Goal: Communication & Community: Answer question/provide support

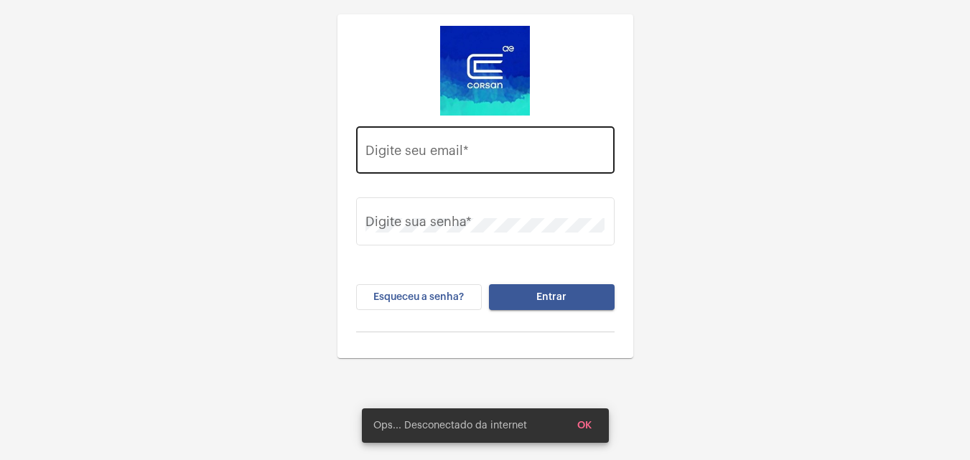
click at [528, 167] on div "Digite seu email *" at bounding box center [484, 148] width 239 height 51
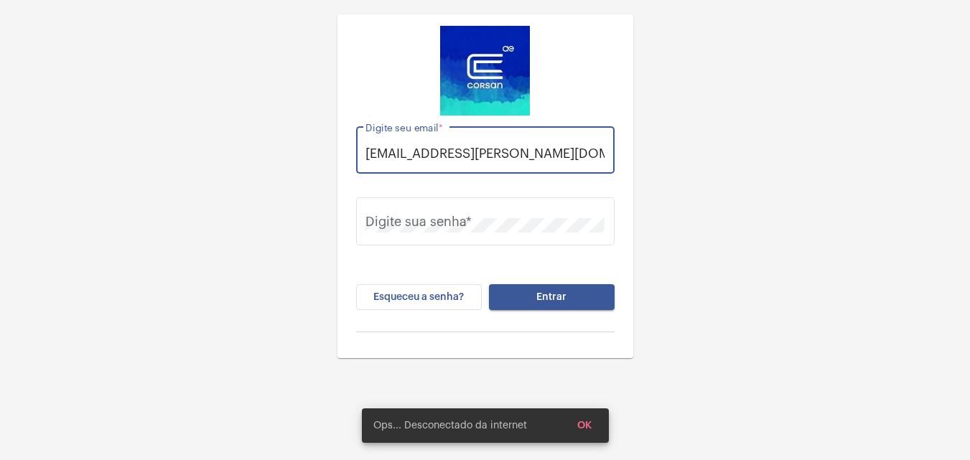
scroll to position [0, 5]
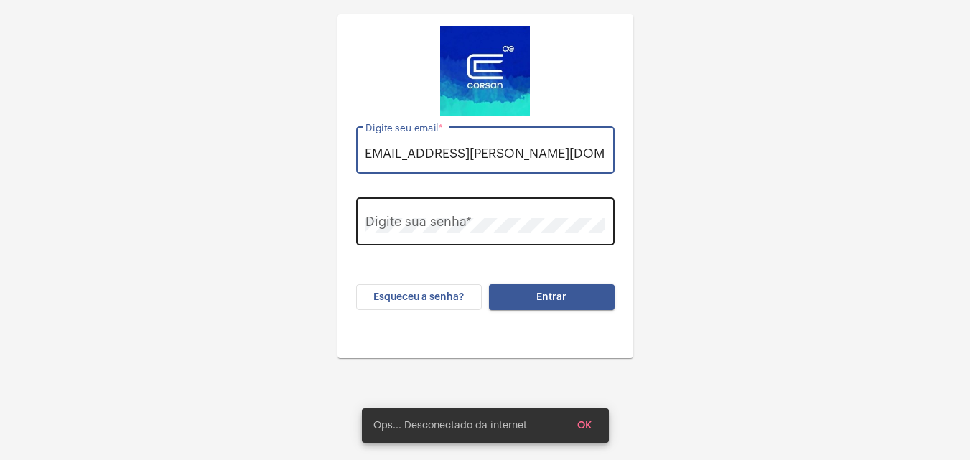
type input "[EMAIL_ADDRESS][PERSON_NAME][DOMAIN_NAME]"
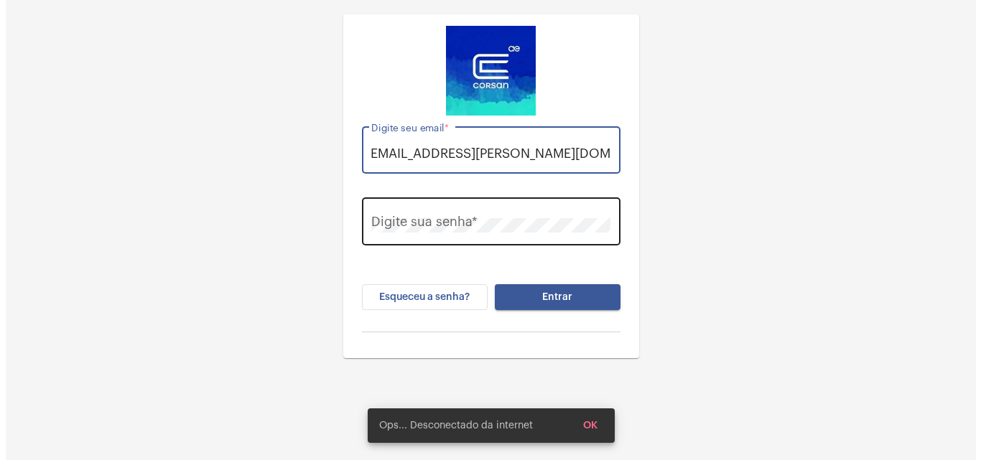
scroll to position [0, 0]
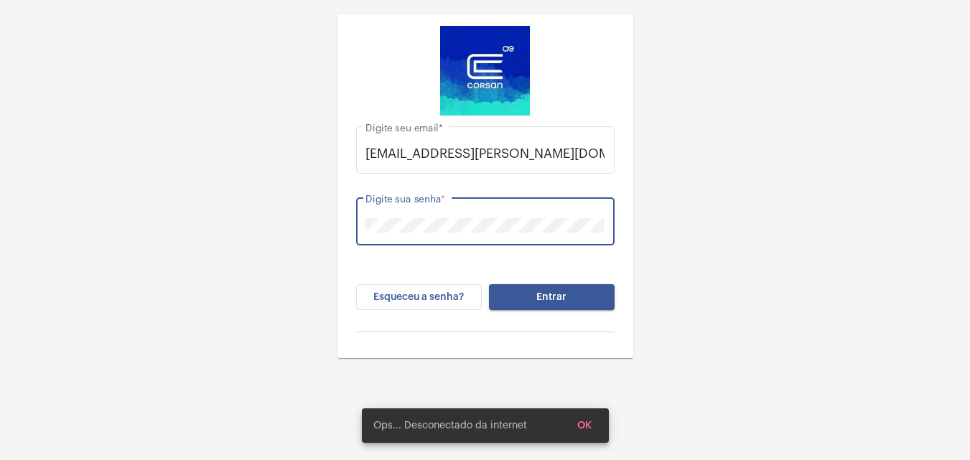
click at [489, 284] on button "Entrar" at bounding box center [552, 297] width 126 height 26
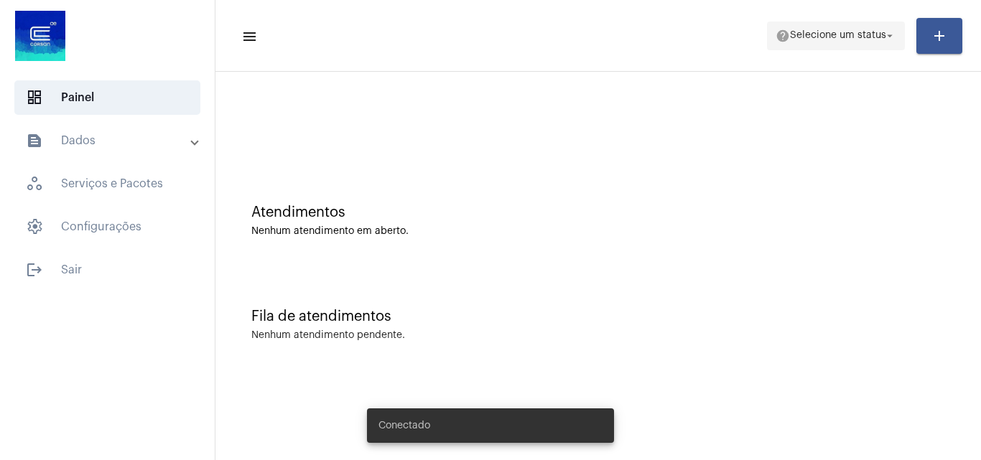
click at [817, 27] on span "help Selecione um status arrow_drop_down" at bounding box center [835, 35] width 121 height 26
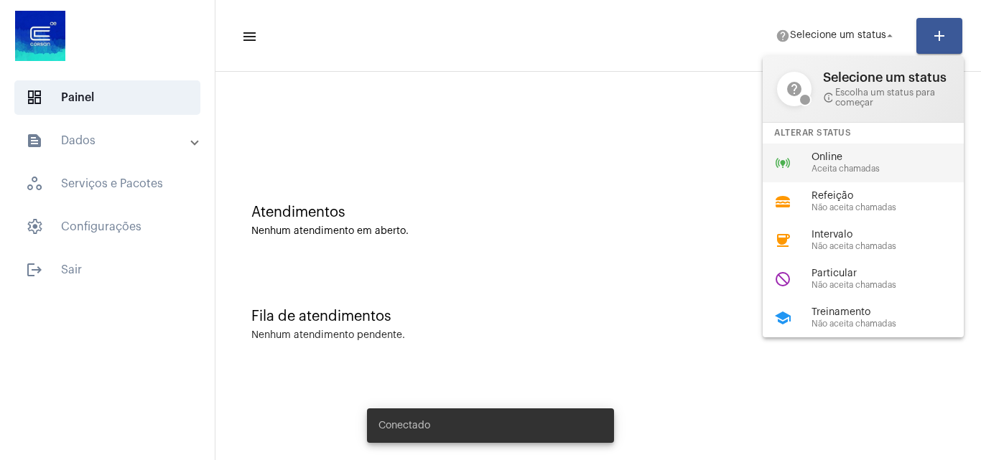
click at [852, 152] on span "Online" at bounding box center [893, 157] width 164 height 11
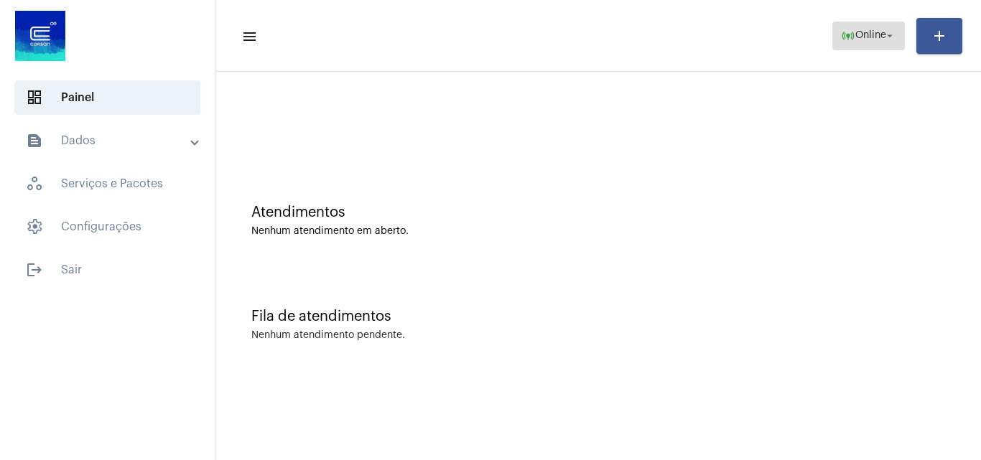
click at [853, 42] on span "online_prediction Online arrow_drop_down" at bounding box center [868, 35] width 55 height 26
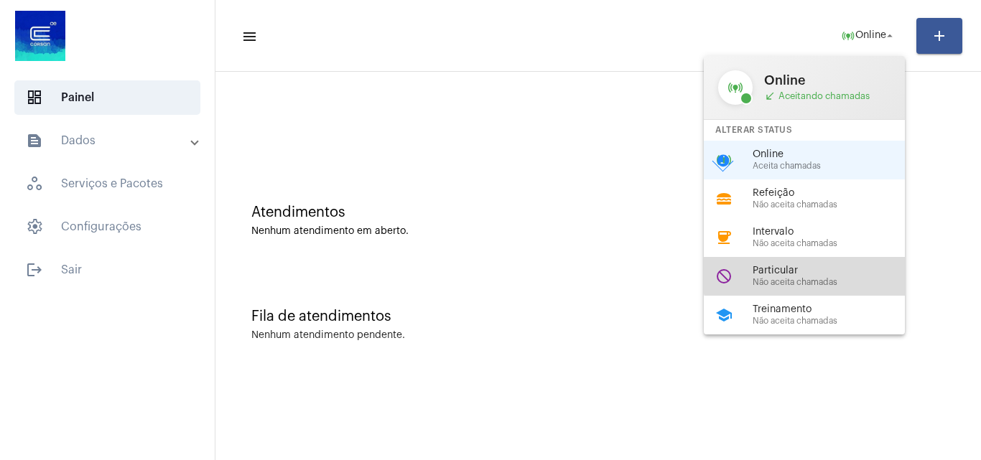
click at [811, 266] on span "Particular" at bounding box center [834, 271] width 164 height 11
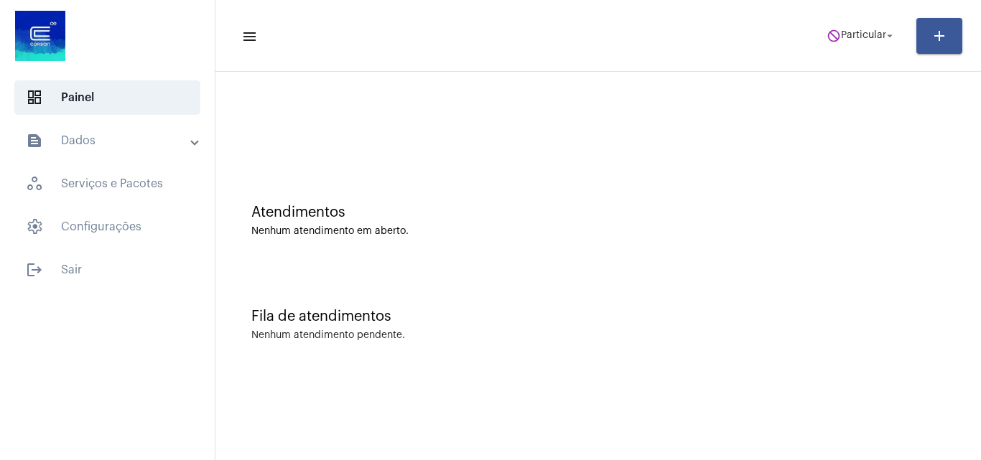
click at [792, 28] on mat-toolbar-row "menu do_not_disturb Particular arrow_drop_down add" at bounding box center [597, 36] width 765 height 46
click at [832, 32] on mat-icon "do_not_disturb" at bounding box center [833, 36] width 14 height 14
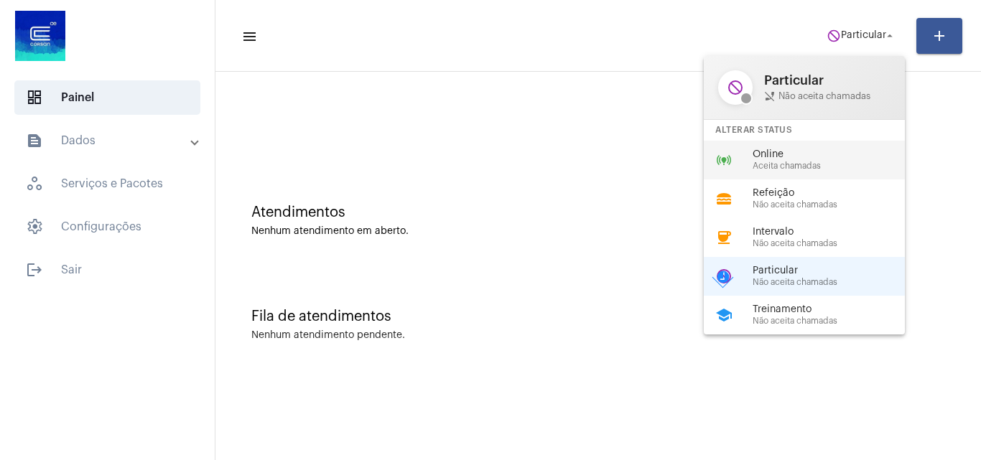
click at [782, 154] on span "Online" at bounding box center [834, 154] width 164 height 11
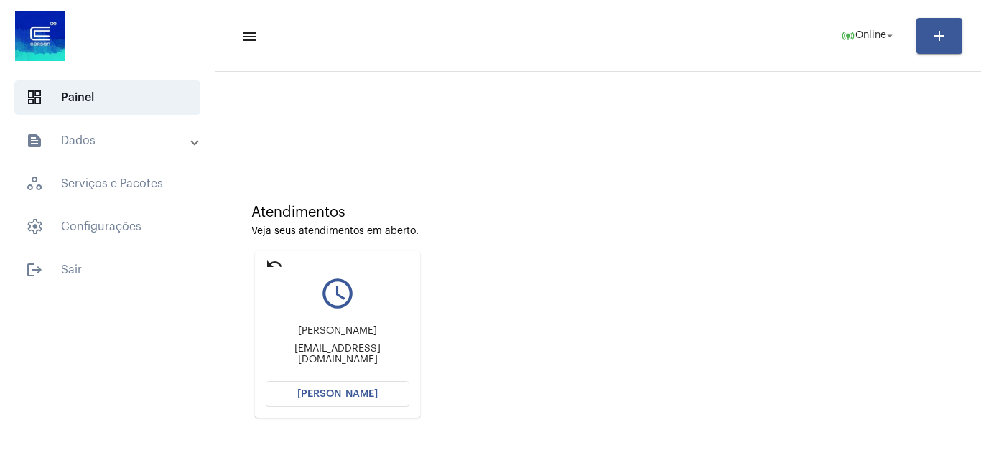
click at [342, 401] on button "[PERSON_NAME]" at bounding box center [338, 394] width 144 height 26
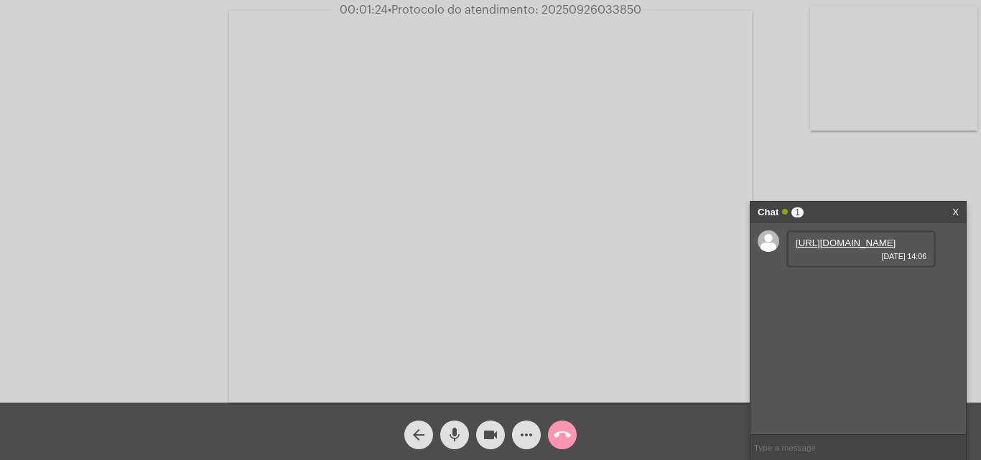
click at [858, 248] on link "[URL][DOMAIN_NAME]" at bounding box center [846, 243] width 100 height 11
click at [869, 289] on link "[URL][DOMAIN_NAME]" at bounding box center [846, 284] width 100 height 11
click at [852, 330] on link "[URL][DOMAIN_NAME]" at bounding box center [846, 325] width 100 height 11
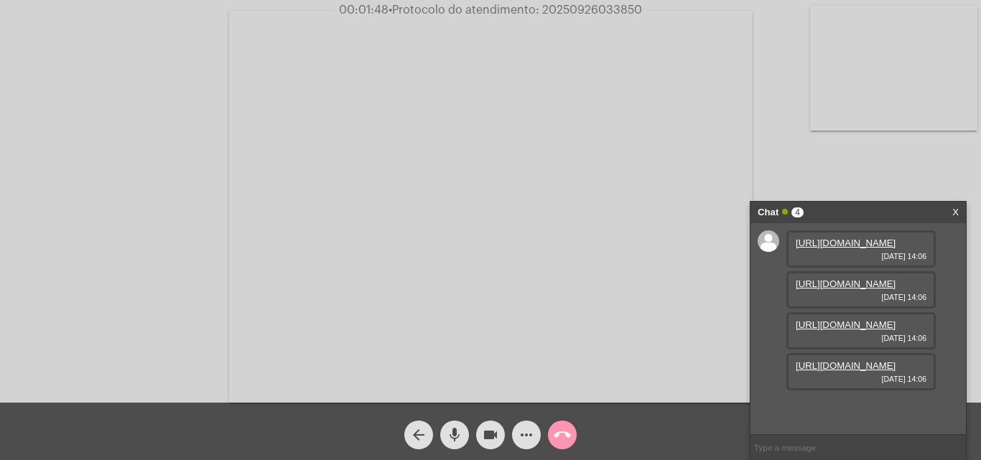
scroll to position [85, 0]
click at [839, 371] on link "[URL][DOMAIN_NAME]" at bounding box center [846, 365] width 100 height 11
click at [849, 403] on link "[URL][DOMAIN_NAME]" at bounding box center [846, 406] width 100 height 11
click at [911, 85] on video at bounding box center [893, 68] width 167 height 125
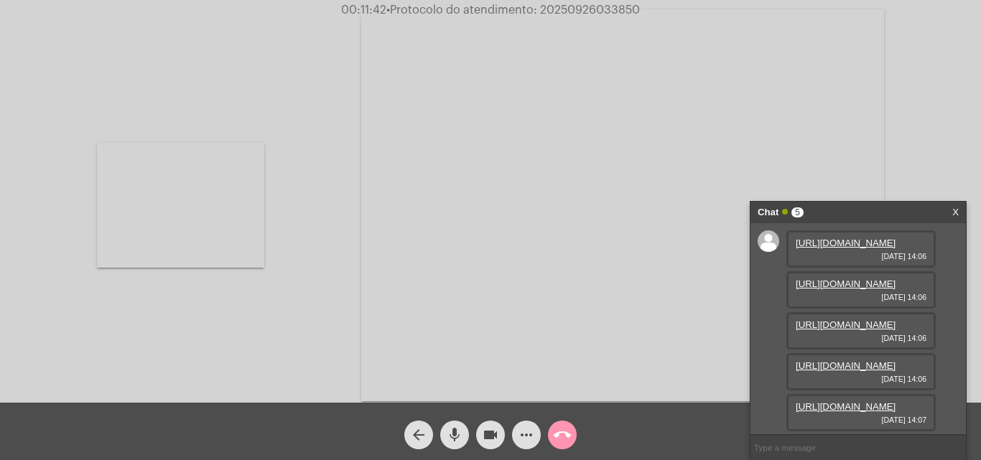
click at [149, 215] on video at bounding box center [180, 205] width 167 height 125
click at [531, 437] on mat-icon "more_horiz" at bounding box center [526, 434] width 17 height 17
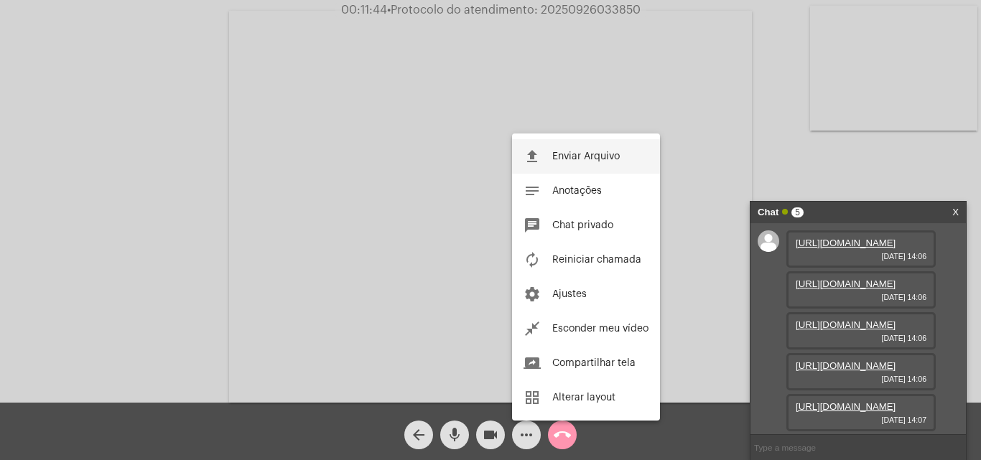
click at [600, 157] on span "Enviar Arquivo" at bounding box center [585, 156] width 67 height 10
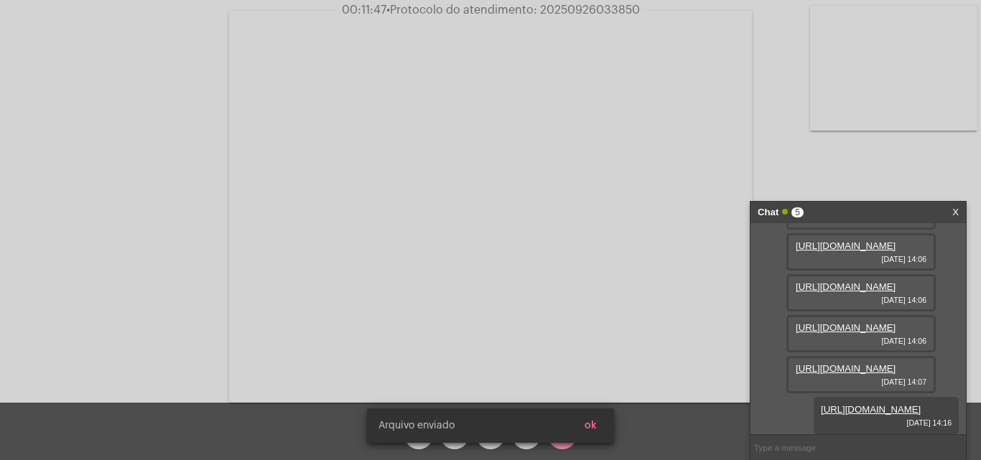
scroll to position [232, 0]
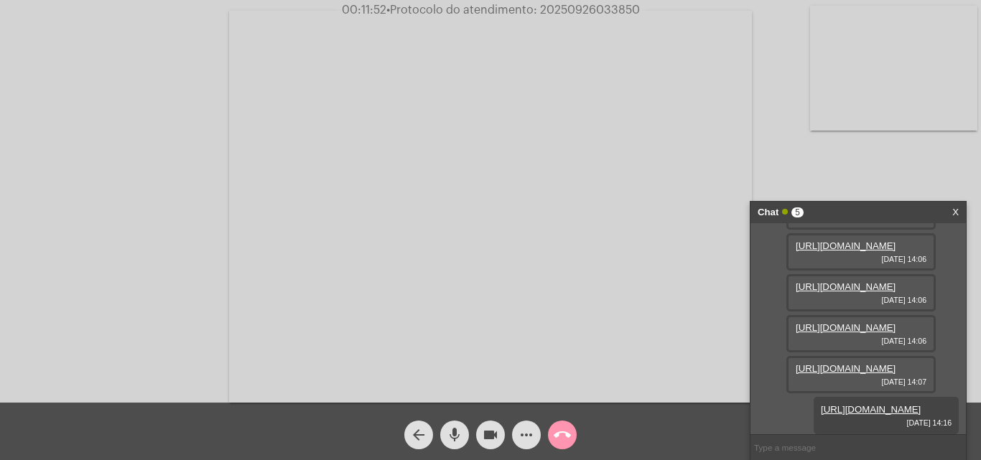
click at [613, 6] on span "• Protocolo do atendimento: 20250926033850" at bounding box center [512, 9] width 253 height 11
copy span "20250926033850"
click at [580, 6] on span "• Protocolo do atendimento: 20250926033850" at bounding box center [514, 9] width 253 height 11
click at [580, 6] on span "• Protocolo do atendimento: 20250926033850" at bounding box center [513, 9] width 253 height 11
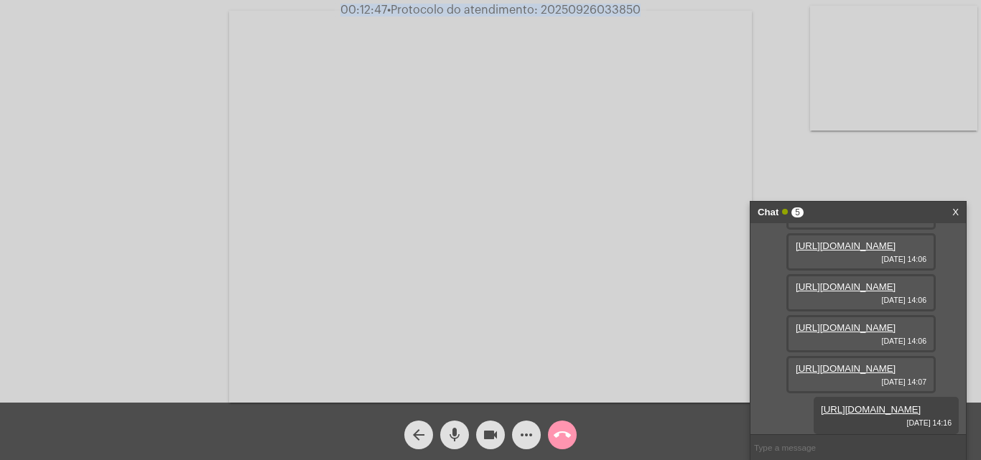
click at [580, 6] on span "• Protocolo do atendimento: 20250926033850" at bounding box center [513, 9] width 253 height 11
drag, startPoint x: 580, startPoint y: 6, endPoint x: 586, endPoint y: 13, distance: 8.6
click at [544, 9] on span "• Protocolo do atendimento: 20250926033850" at bounding box center [514, 9] width 253 height 11
click at [586, 13] on span "• Protocolo do atendimento: 20250926033850" at bounding box center [514, 9] width 253 height 11
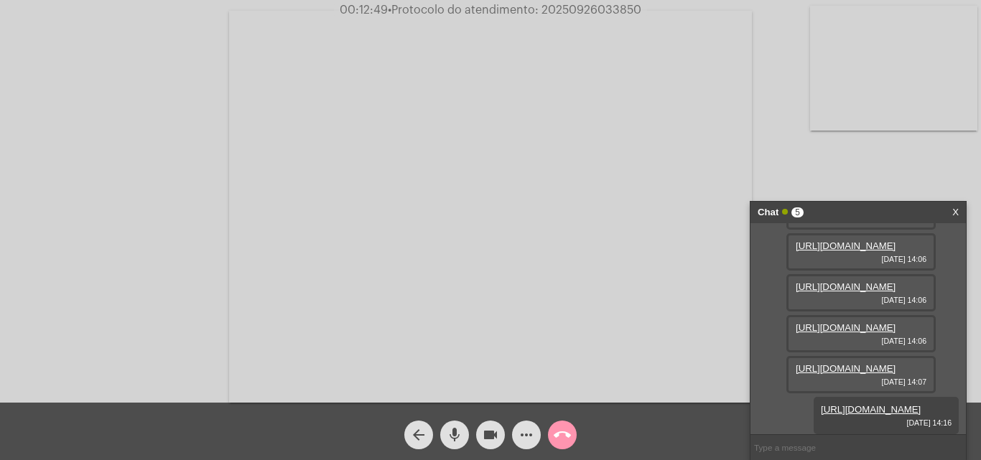
copy span "20250926033850"
click at [801, 449] on input "text" at bounding box center [857, 447] width 215 height 25
paste input "20250926033850"
type input "20250926033850"
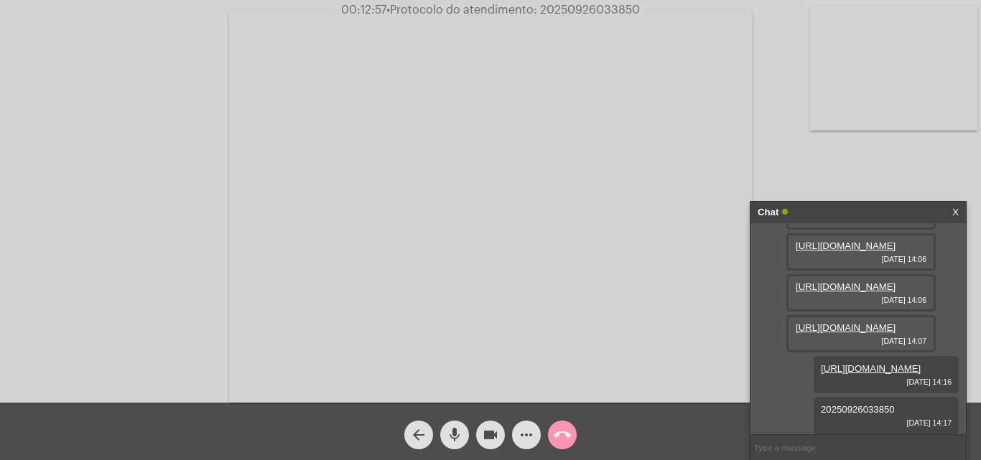
click at [577, 437] on div "call_end" at bounding box center [562, 432] width 36 height 36
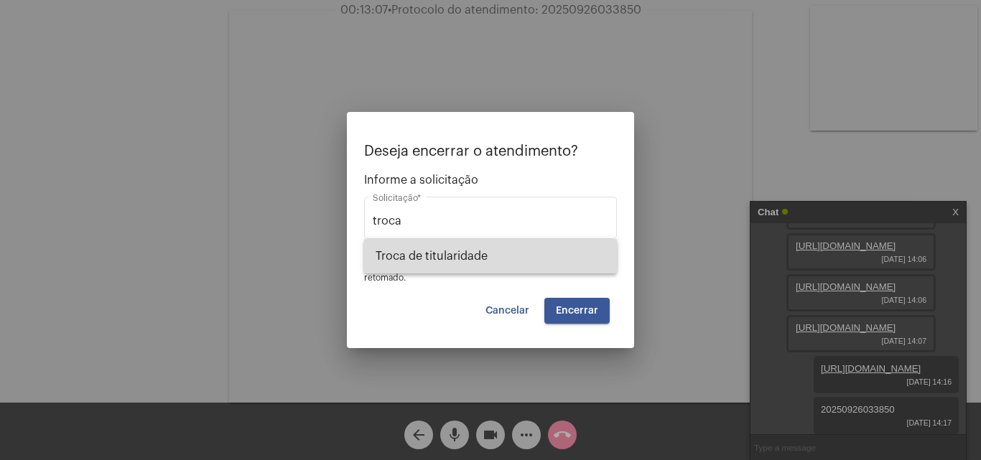
click at [490, 255] on span "Troca de titularidade" at bounding box center [491, 256] width 230 height 34
type input "Troca de titularidade"
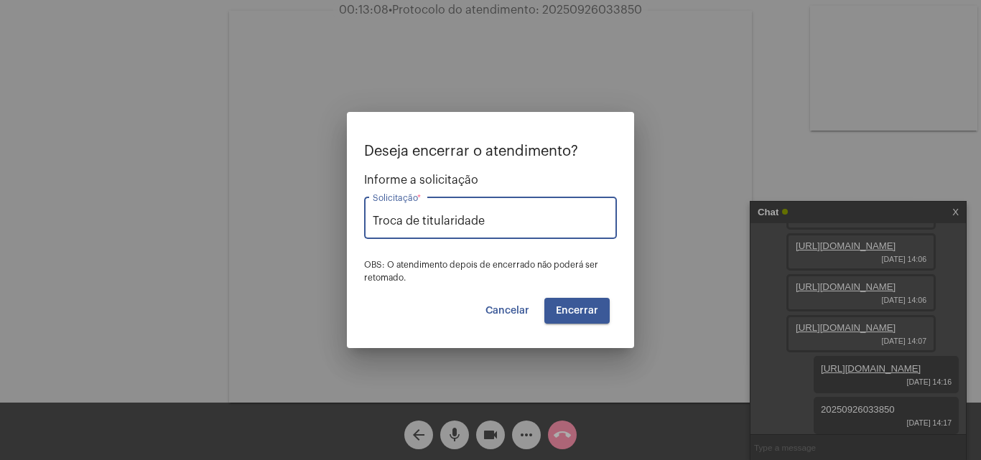
click at [583, 304] on button "Encerrar" at bounding box center [576, 311] width 65 height 26
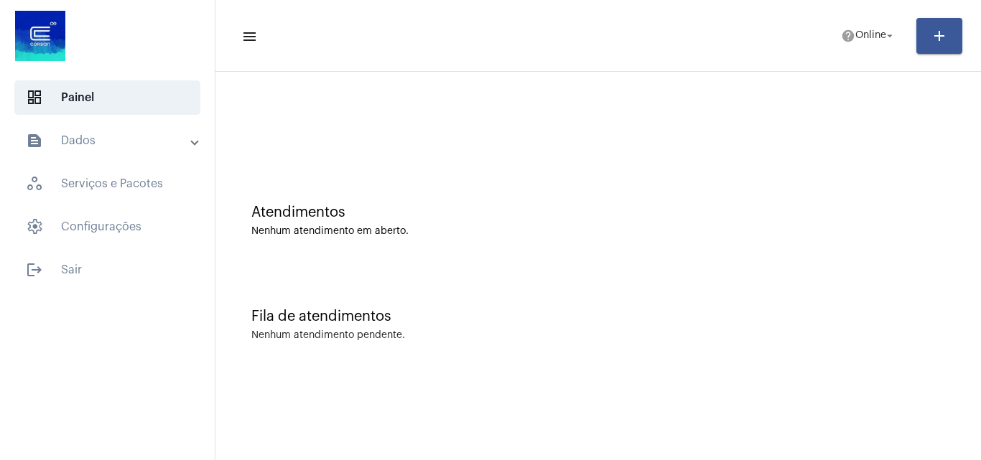
click at [80, 136] on mat-panel-title "text_snippet_outlined Dados" at bounding box center [109, 140] width 166 height 17
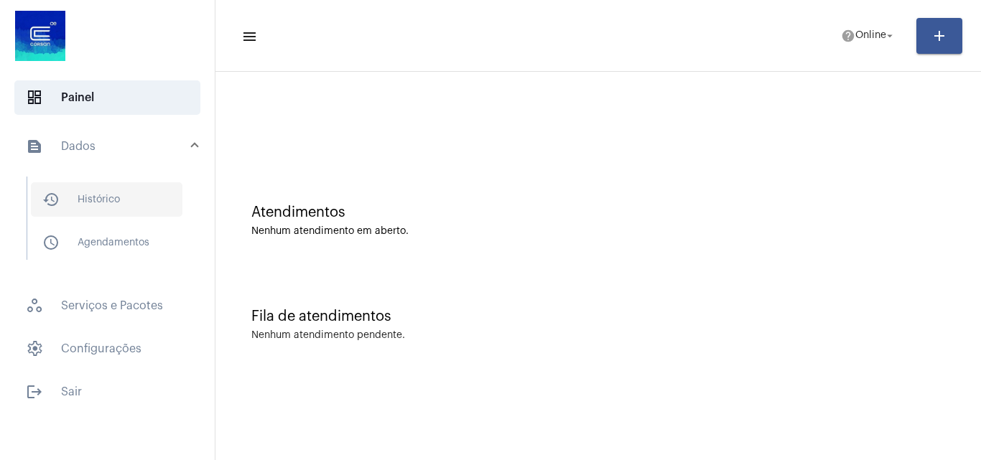
click at [98, 179] on mat-list "history_outlined Histórico schedule_outlined Agendamentos" at bounding box center [117, 218] width 180 height 83
click at [98, 192] on span "history_outlined Histórico" at bounding box center [106, 199] width 151 height 34
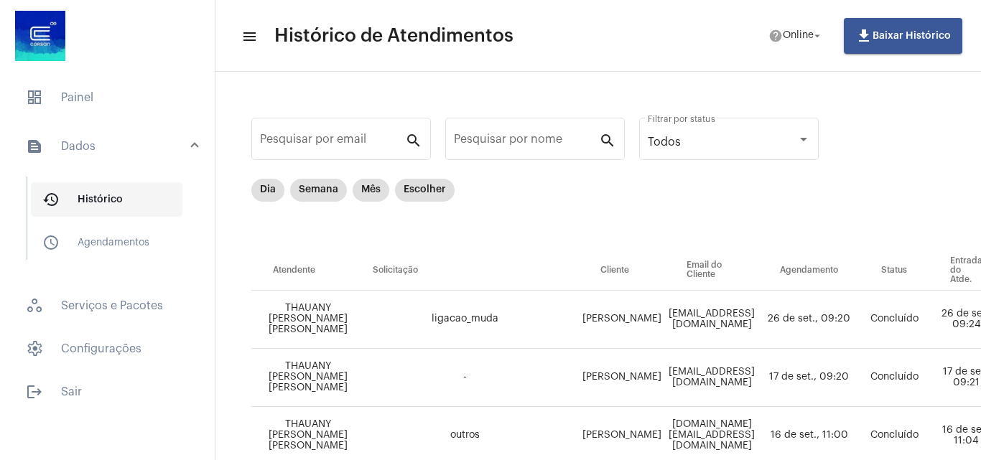
click at [93, 191] on span "history_outlined Histórico" at bounding box center [106, 199] width 151 height 34
click at [256, 191] on mat-chip "Dia" at bounding box center [267, 190] width 33 height 23
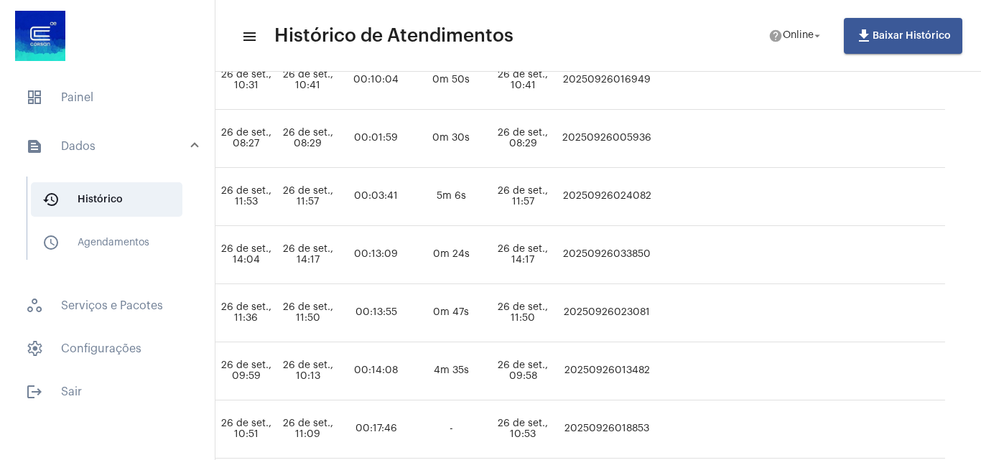
scroll to position [472, 897]
click at [610, 252] on td "20250926033850" at bounding box center [607, 255] width 96 height 58
copy td "20250926033850"
click at [87, 91] on span "dashboard Painel" at bounding box center [107, 97] width 186 height 34
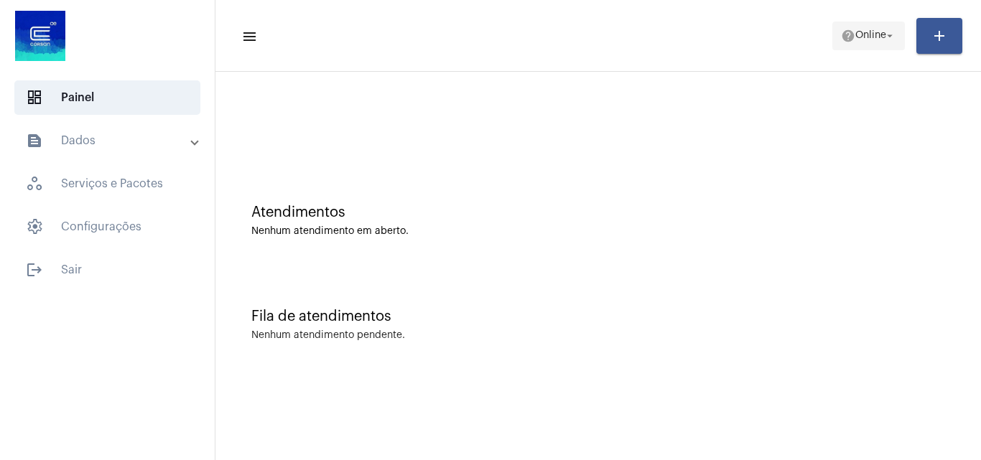
click at [865, 27] on span "help Online arrow_drop_down" at bounding box center [868, 35] width 55 height 26
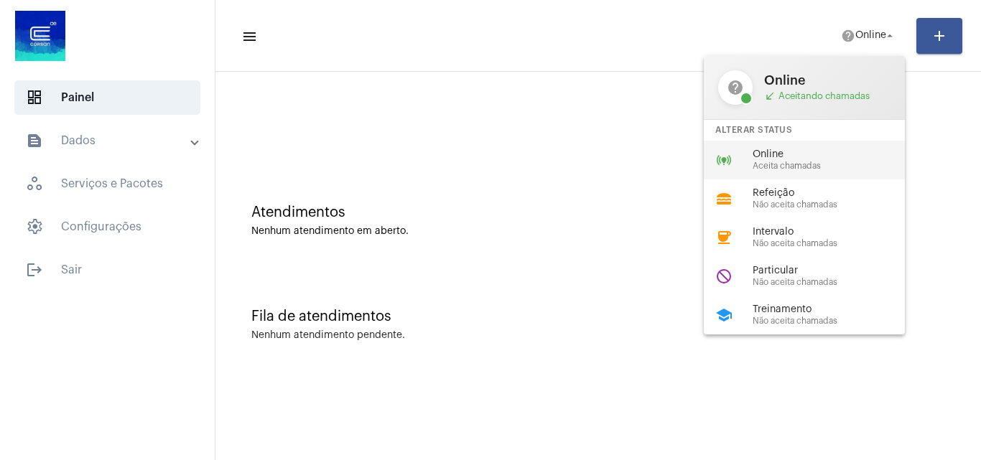
click at [806, 160] on div "Online Aceita chamadas" at bounding box center [834, 160] width 164 height 22
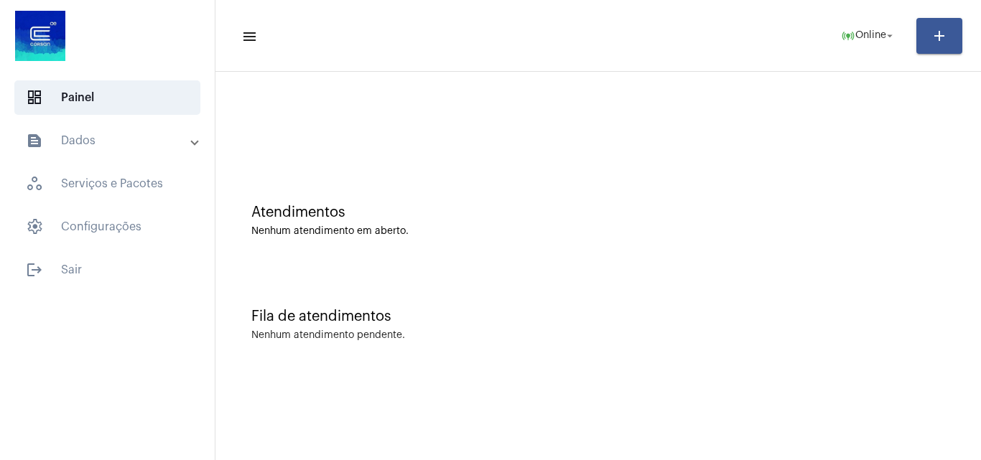
click at [128, 146] on mat-panel-title "text_snippet_outlined Dados" at bounding box center [109, 140] width 166 height 17
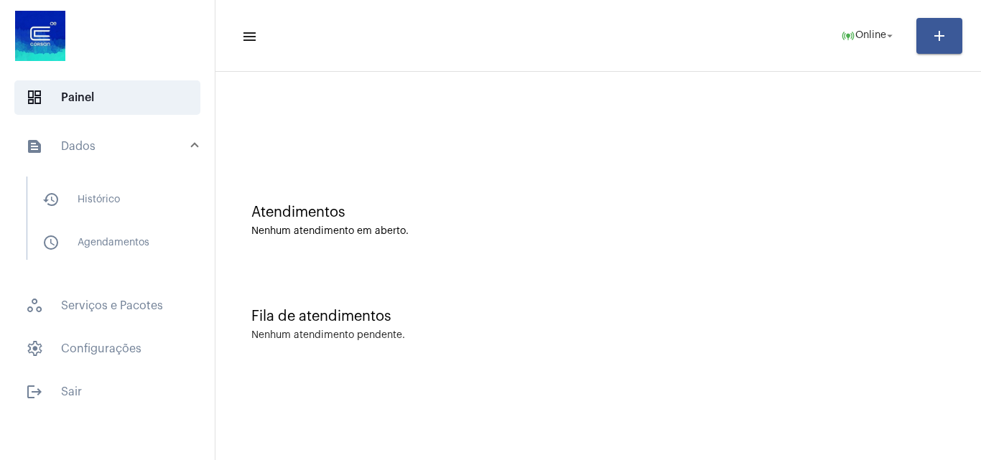
click at [180, 146] on mat-panel-title "text_snippet_outlined Dados" at bounding box center [109, 146] width 166 height 17
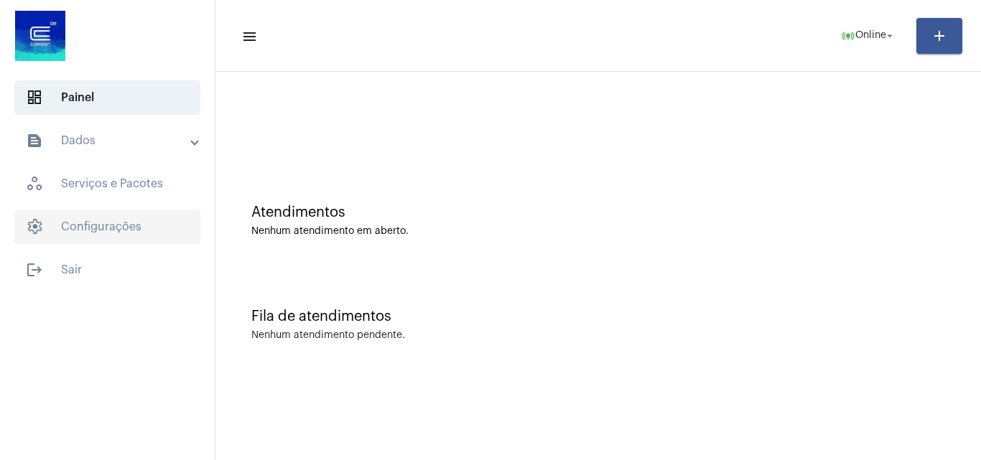
click at [127, 232] on span "settings Configurações" at bounding box center [107, 227] width 186 height 34
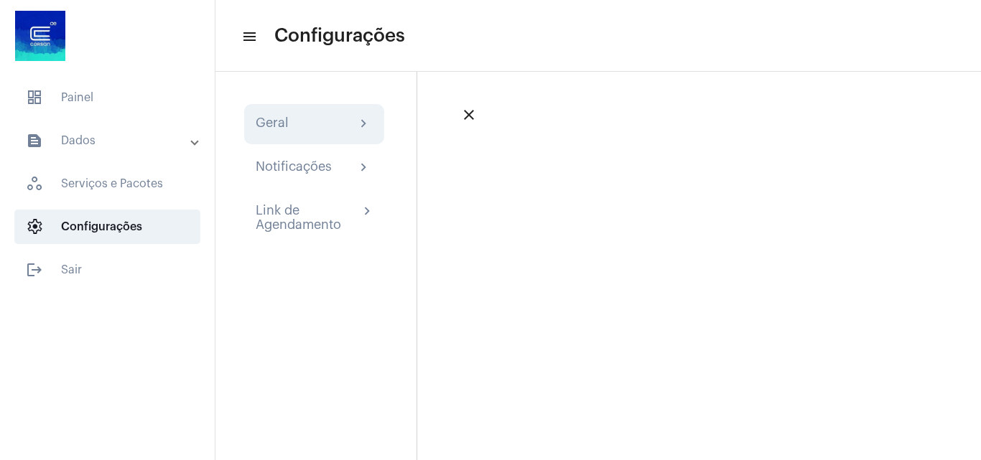
click at [264, 128] on div "Geral" at bounding box center [272, 124] width 33 height 17
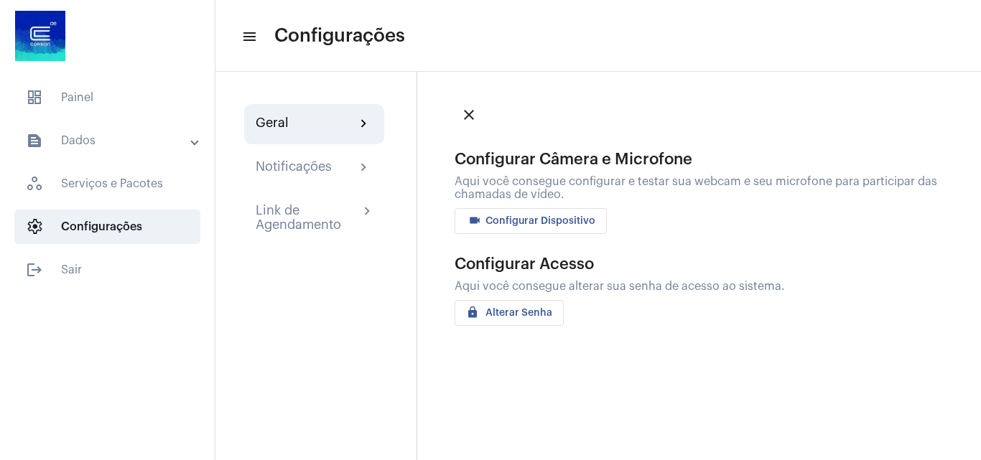
click at [554, 227] on button "videocam Configurar Dispositivo" at bounding box center [530, 221] width 152 height 26
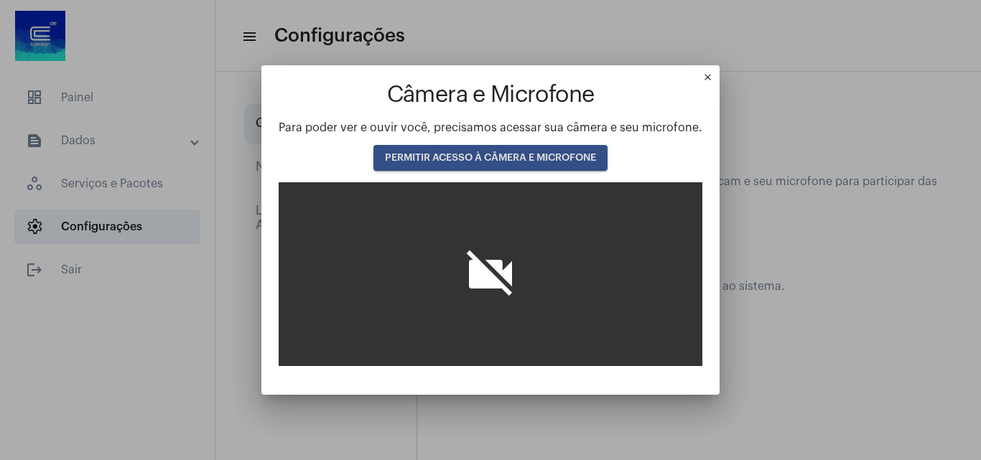
click at [540, 171] on div "Câmera e Microfone Para poder ver e ouvir você, precisamos acessar sua câmera e…" at bounding box center [491, 225] width 424 height 284
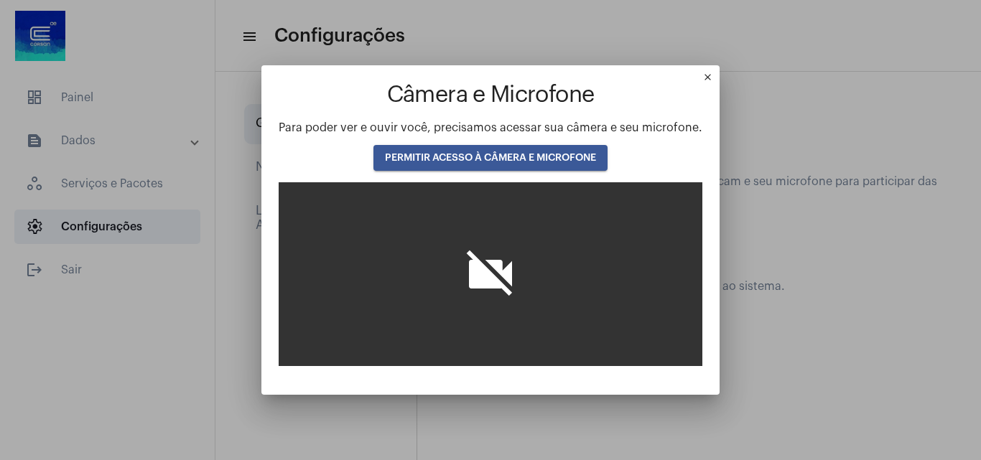
click at [544, 158] on span "PERMITIR ACESSO À CÂMERA E MICROFONE" at bounding box center [490, 158] width 211 height 10
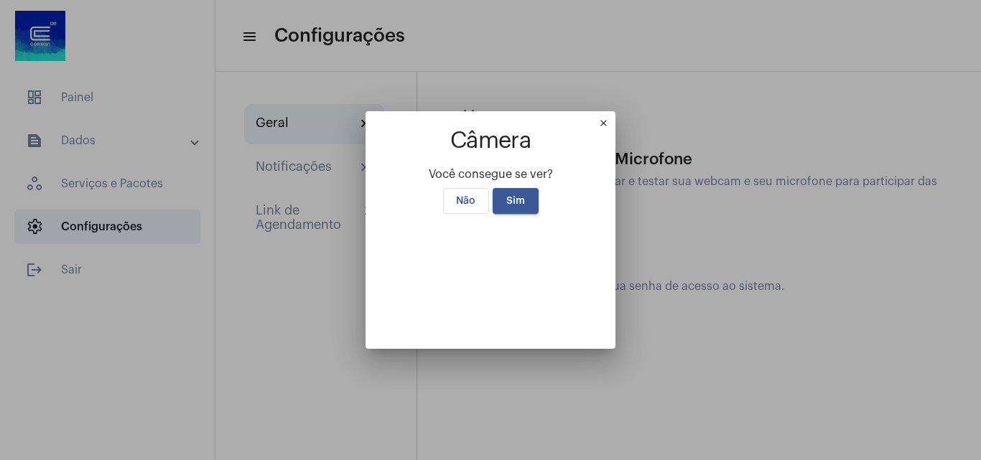
click at [615, 118] on mat-icon "close" at bounding box center [606, 126] width 17 height 17
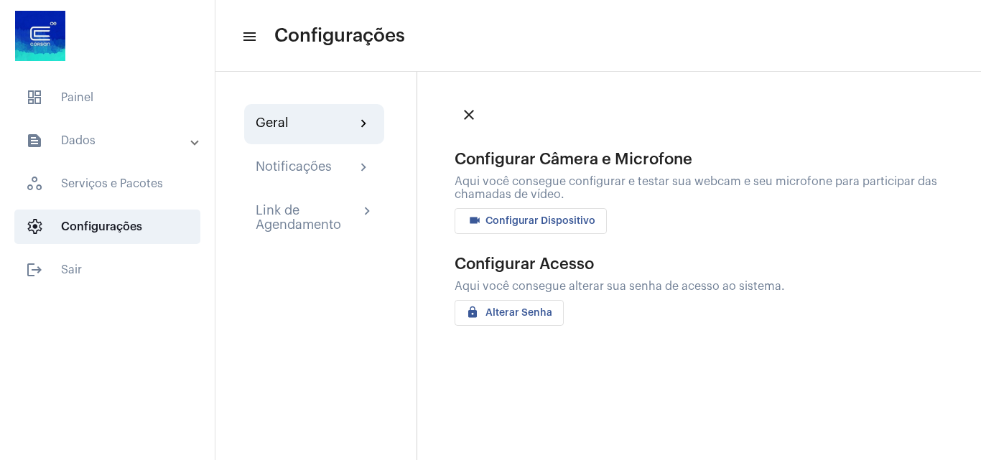
click at [513, 231] on button "videocam Configurar Dispositivo" at bounding box center [530, 221] width 152 height 26
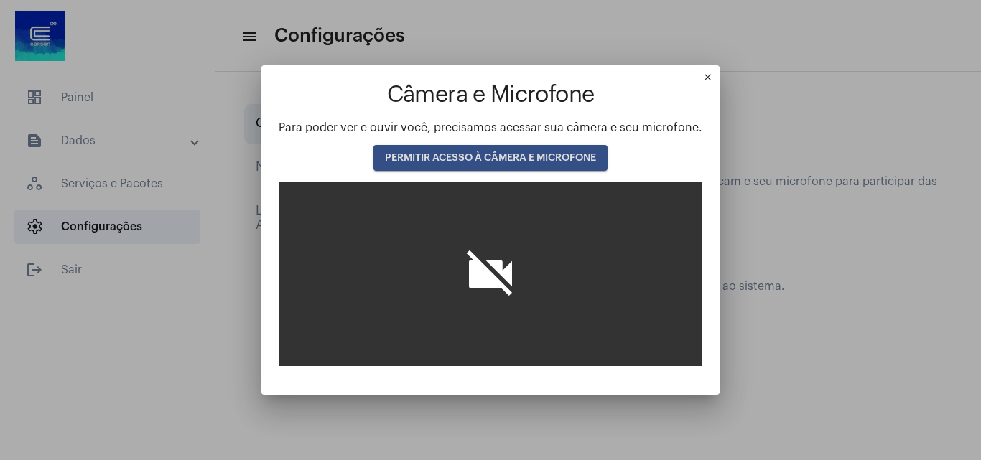
click at [498, 154] on span "PERMITIR ACESSO À CÂMERA E MICROFONE" at bounding box center [490, 158] width 211 height 10
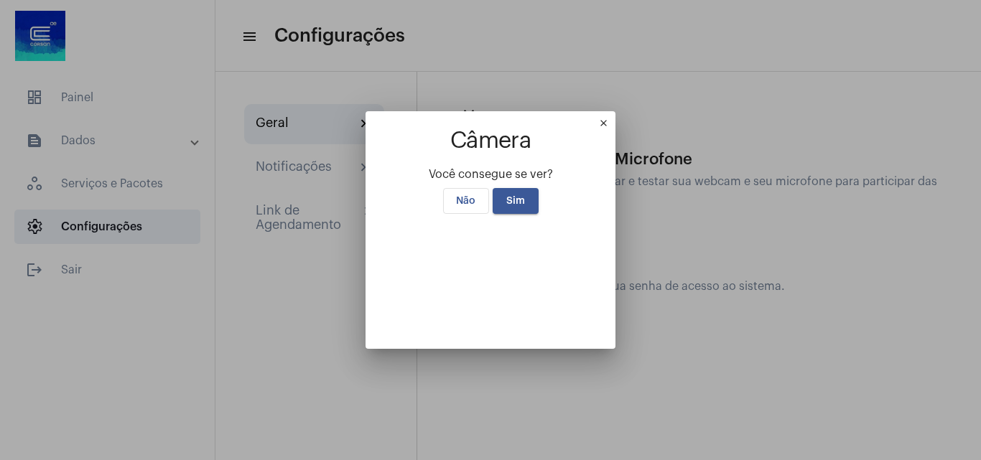
click at [615, 118] on mat-icon "close" at bounding box center [606, 126] width 17 height 17
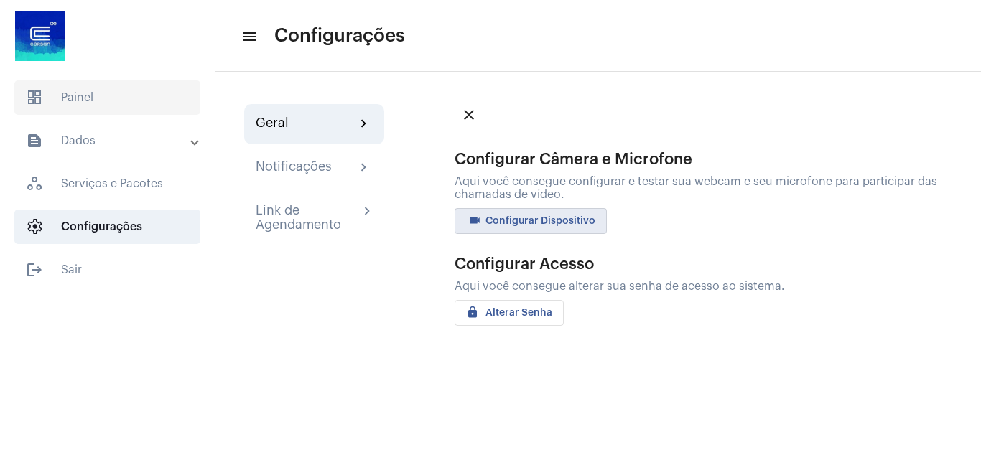
click at [109, 94] on span "dashboard Painel" at bounding box center [107, 97] width 186 height 34
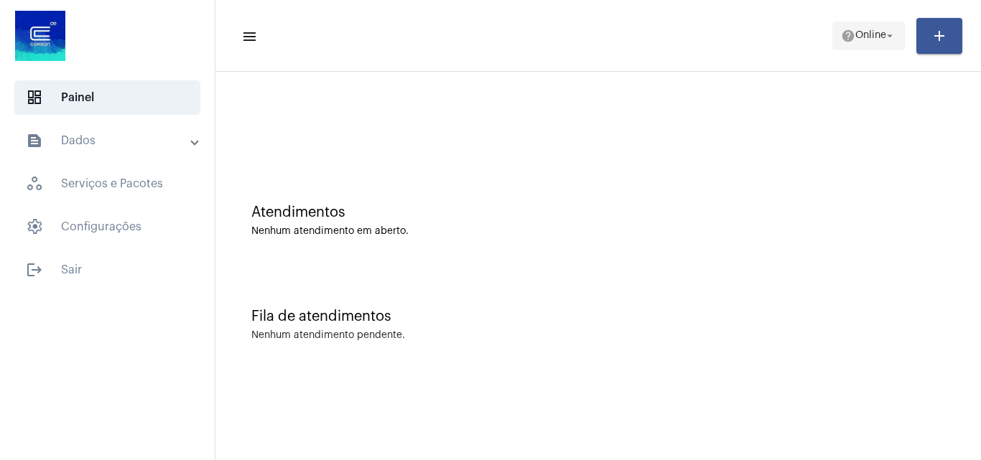
click at [859, 47] on span "help Online arrow_drop_down" at bounding box center [868, 35] width 55 height 26
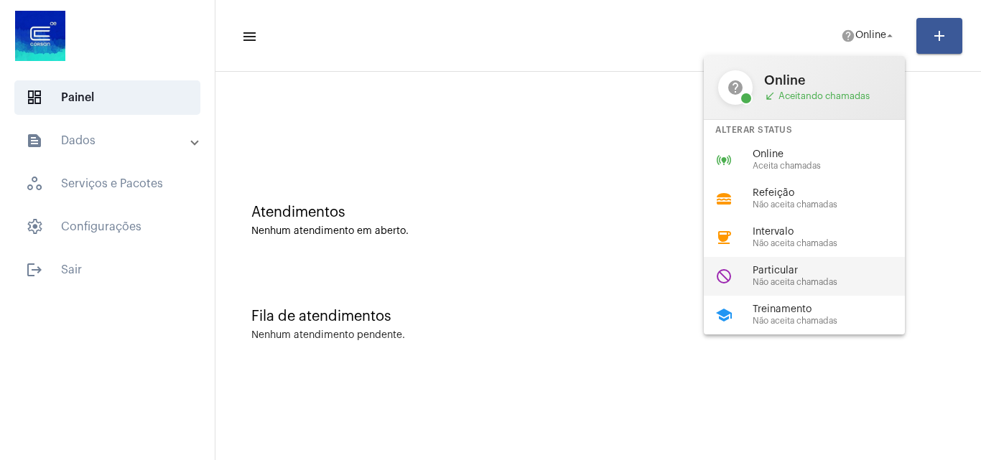
click at [807, 286] on span "Não aceita chamadas" at bounding box center [834, 282] width 164 height 9
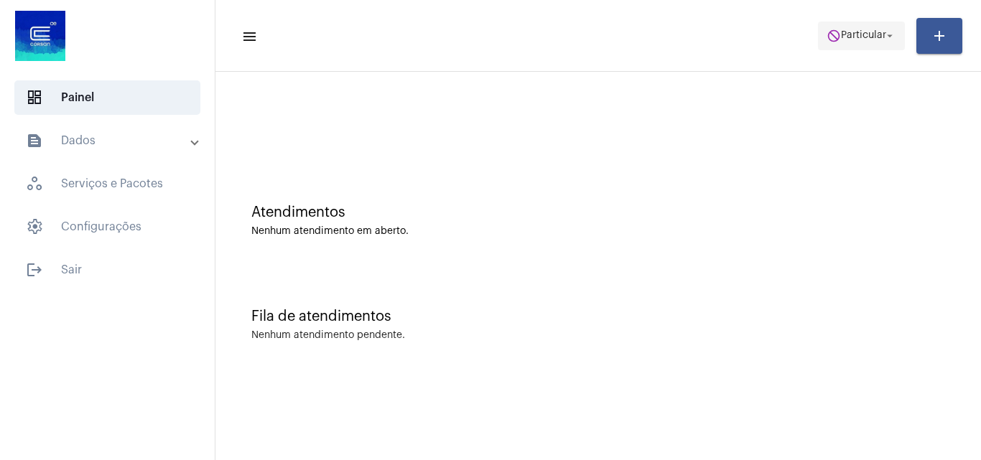
click at [868, 46] on span "do_not_disturb Particular arrow_drop_down" at bounding box center [861, 35] width 70 height 26
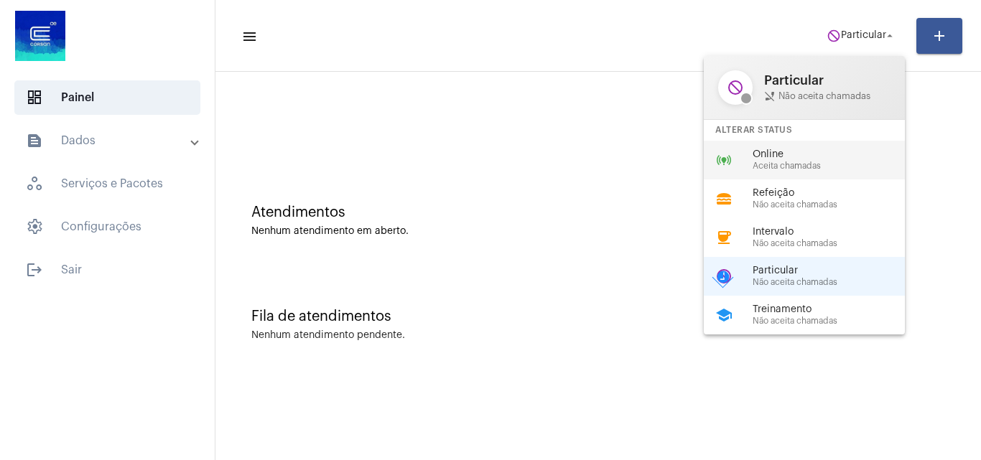
click at [806, 164] on span "Aceita chamadas" at bounding box center [834, 166] width 164 height 9
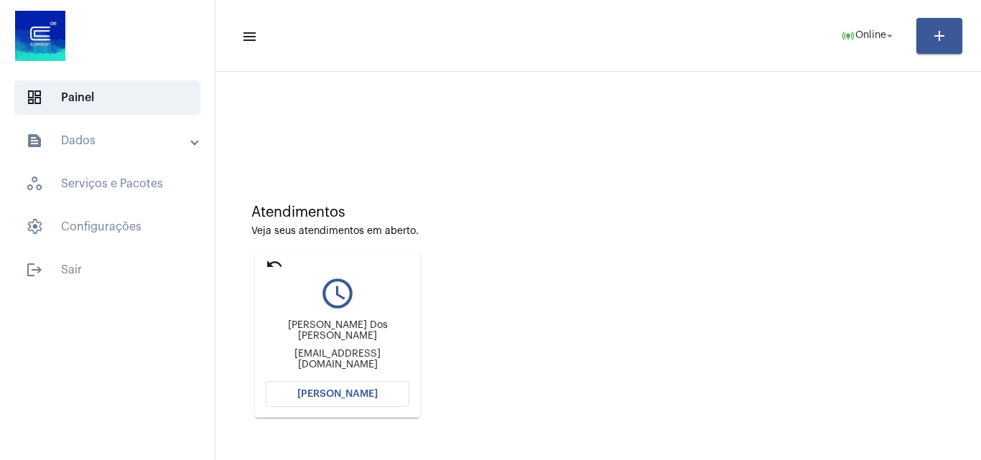
click at [317, 386] on button "[PERSON_NAME]" at bounding box center [338, 394] width 144 height 26
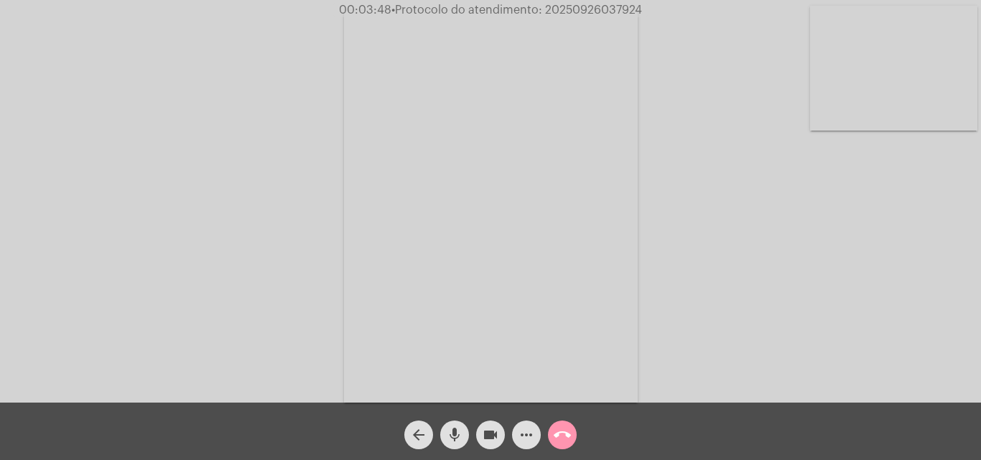
click at [560, 432] on mat-icon "call_end" at bounding box center [562, 434] width 17 height 17
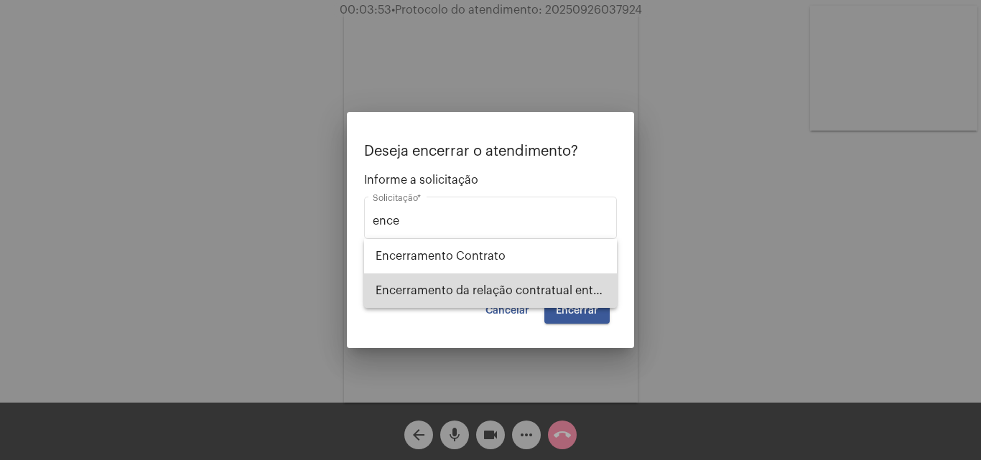
click at [560, 281] on span "Encerramento da relação contratual entre [PERSON_NAME] e o USUÁRIO" at bounding box center [491, 291] width 230 height 34
type input "Encerramento da relação contratual entre [PERSON_NAME] e o USUÁRIO"
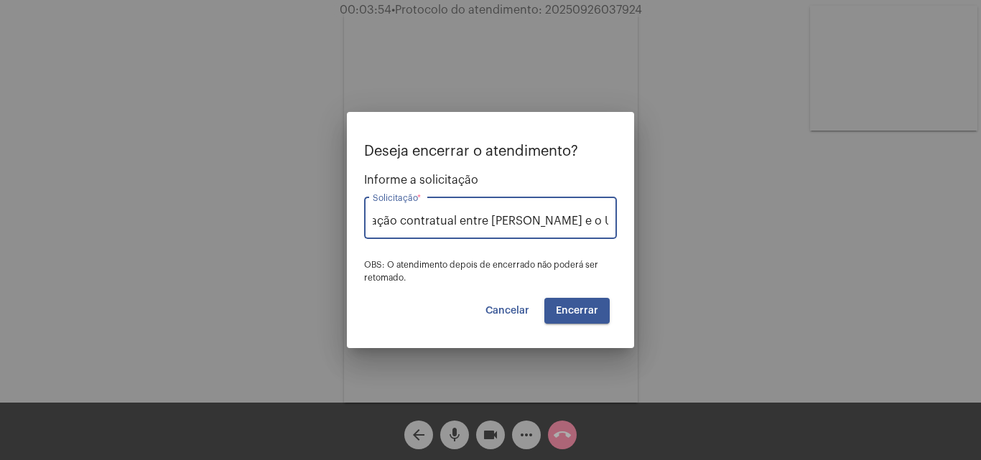
click at [594, 307] on span "Encerrar" at bounding box center [577, 311] width 42 height 10
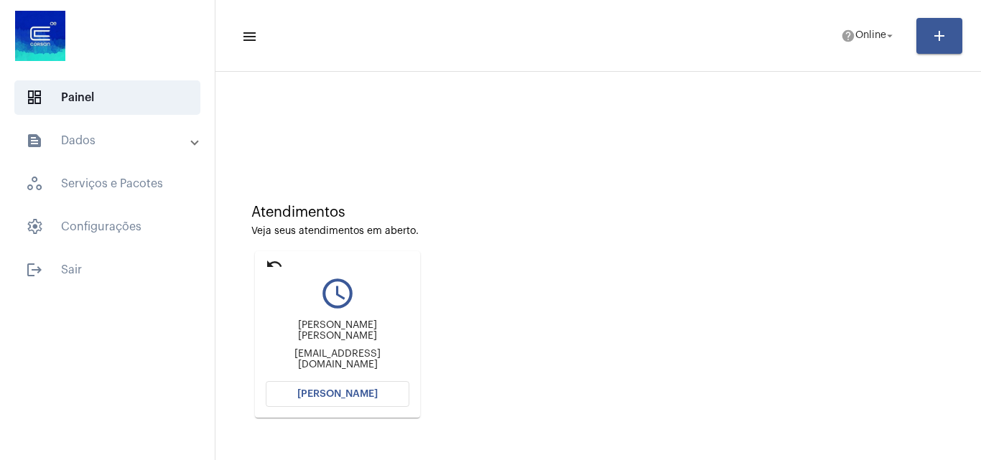
click at [320, 375] on div "[PERSON_NAME] [PERSON_NAME] [EMAIL_ADDRESS][DOMAIN_NAME]" at bounding box center [338, 345] width 144 height 65
click at [320, 383] on button "[PERSON_NAME]" at bounding box center [338, 394] width 144 height 26
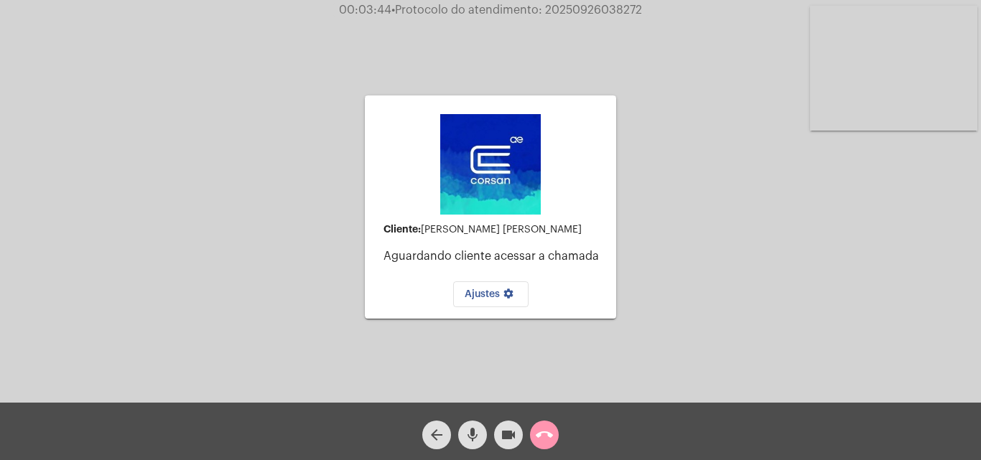
click at [869, 91] on video at bounding box center [893, 68] width 167 height 125
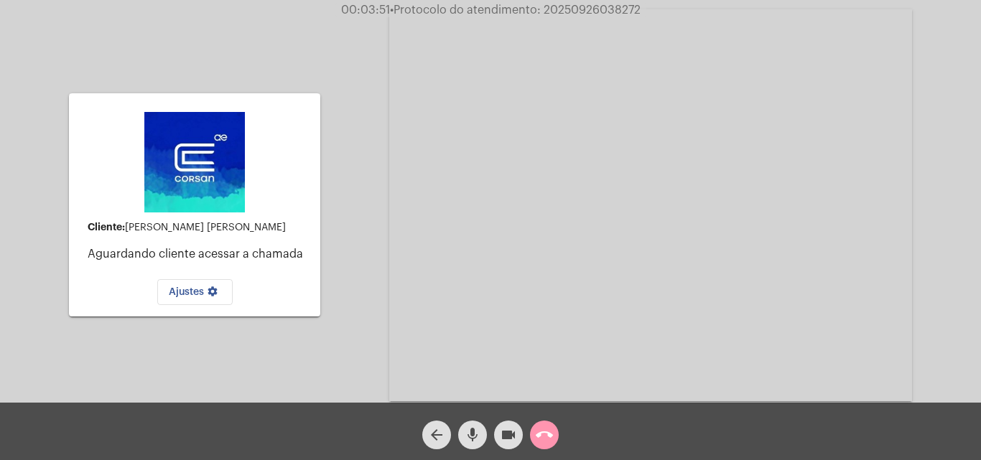
click at [541, 441] on mat-icon "call_end" at bounding box center [544, 434] width 17 height 17
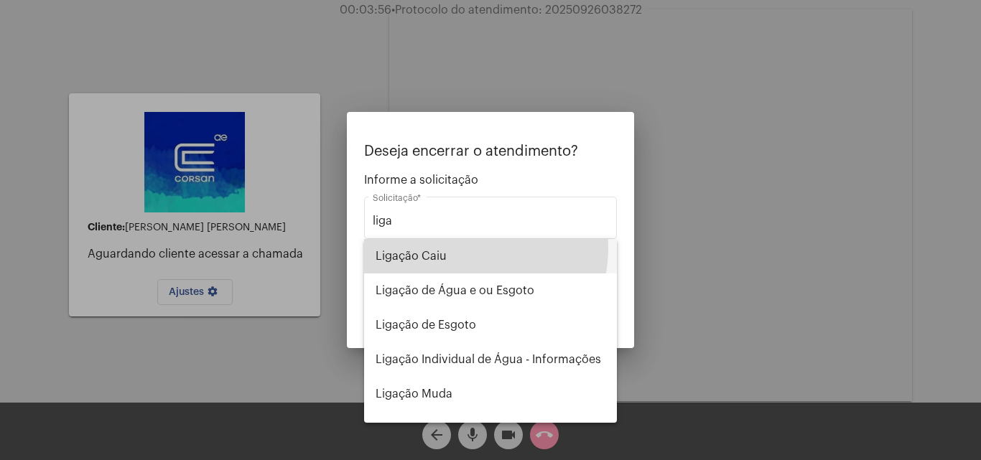
click at [457, 248] on span "Ligação Caiu" at bounding box center [491, 256] width 230 height 34
type input "Ligação Caiu"
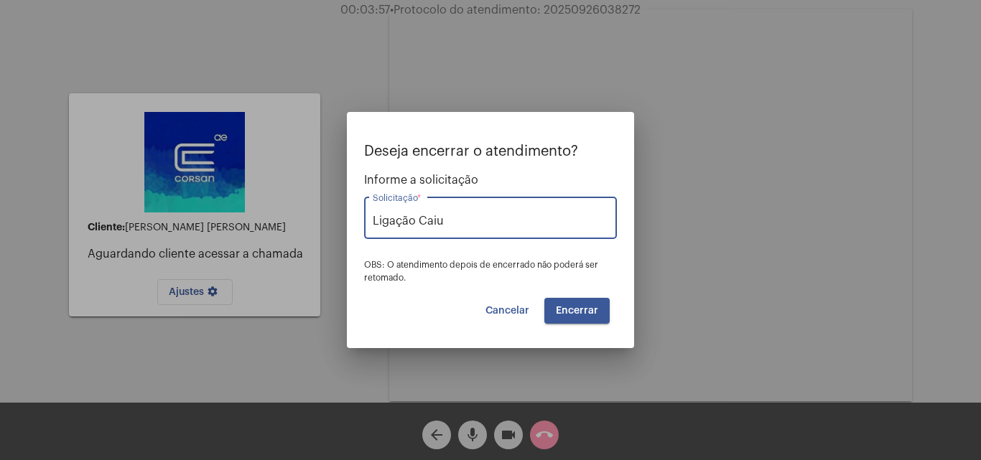
click at [581, 306] on span "Encerrar" at bounding box center [577, 311] width 42 height 10
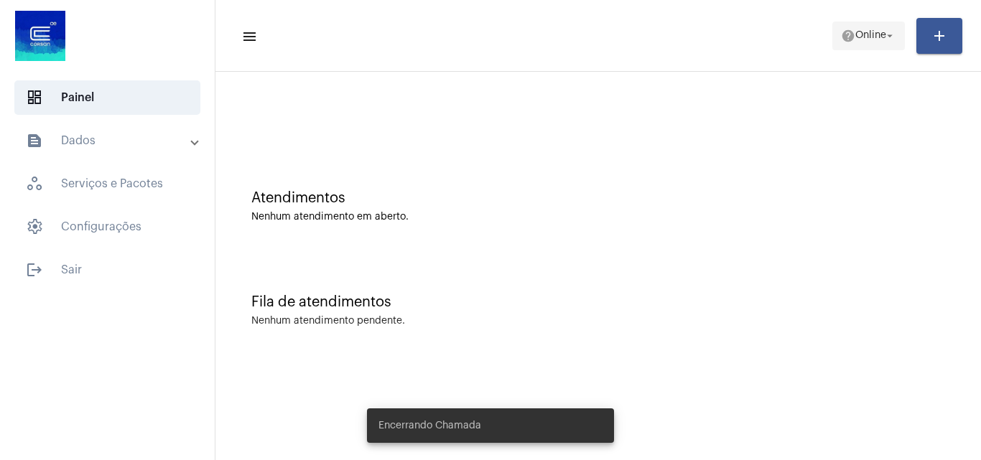
click at [859, 37] on span "Online" at bounding box center [870, 36] width 31 height 10
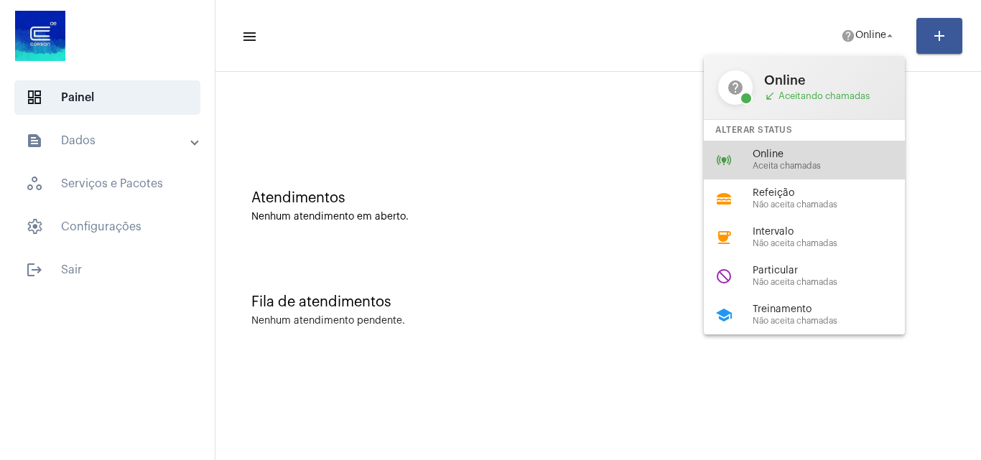
click at [797, 162] on span "Aceita chamadas" at bounding box center [834, 166] width 164 height 9
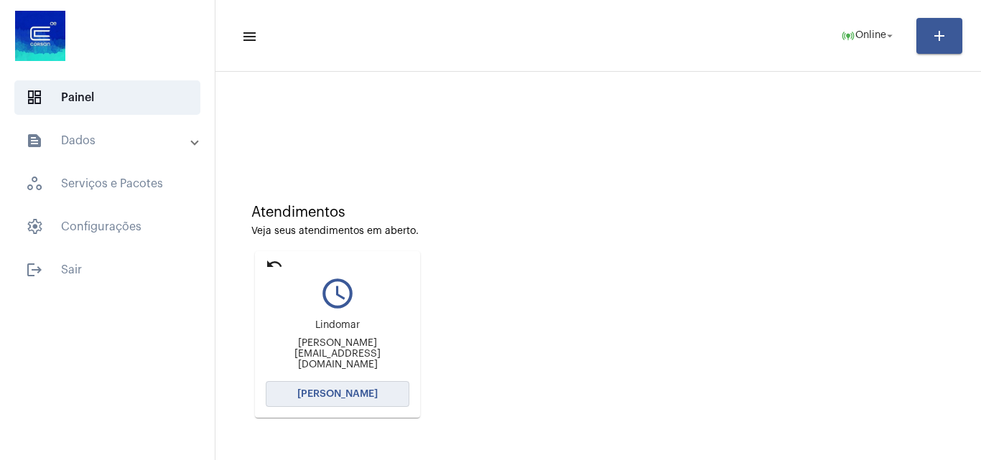
click at [345, 393] on span "[PERSON_NAME]" at bounding box center [337, 394] width 80 height 10
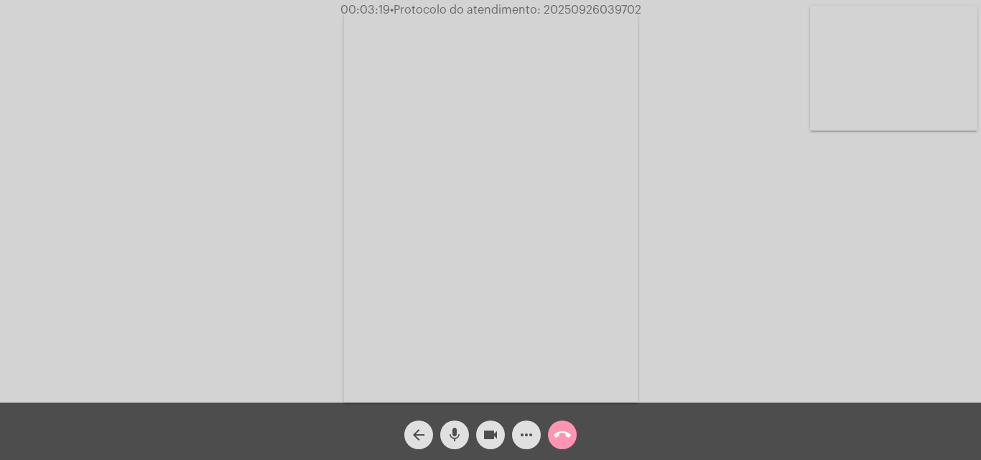
click at [595, 5] on span "• Protocolo do atendimento: 20250926039702" at bounding box center [515, 9] width 251 height 11
click at [595, 5] on span "• Protocolo do atendimento: 20250926039702" at bounding box center [516, 9] width 251 height 11
copy span "20250926039702"
click at [566, 434] on mat-icon "call_end" at bounding box center [562, 434] width 17 height 17
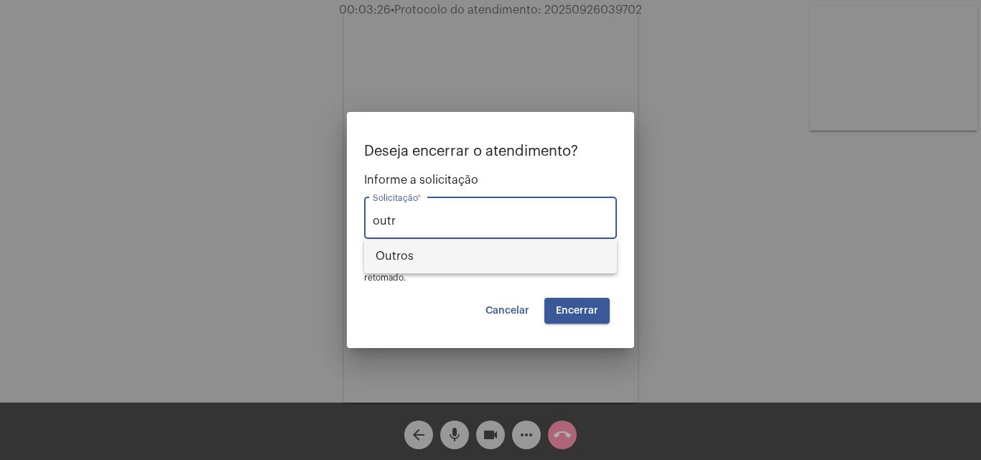
click at [508, 251] on span "Outros" at bounding box center [491, 256] width 230 height 34
type input "Outros"
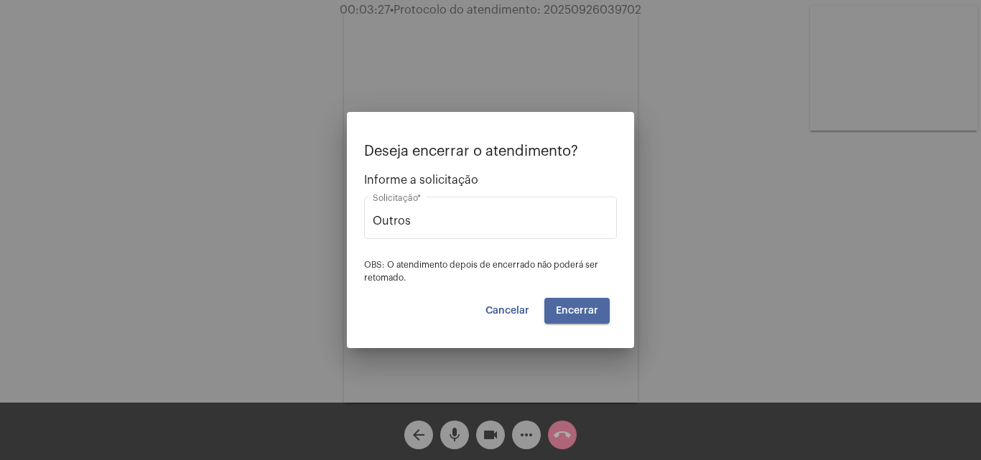
click at [599, 309] on button "Encerrar" at bounding box center [576, 311] width 65 height 26
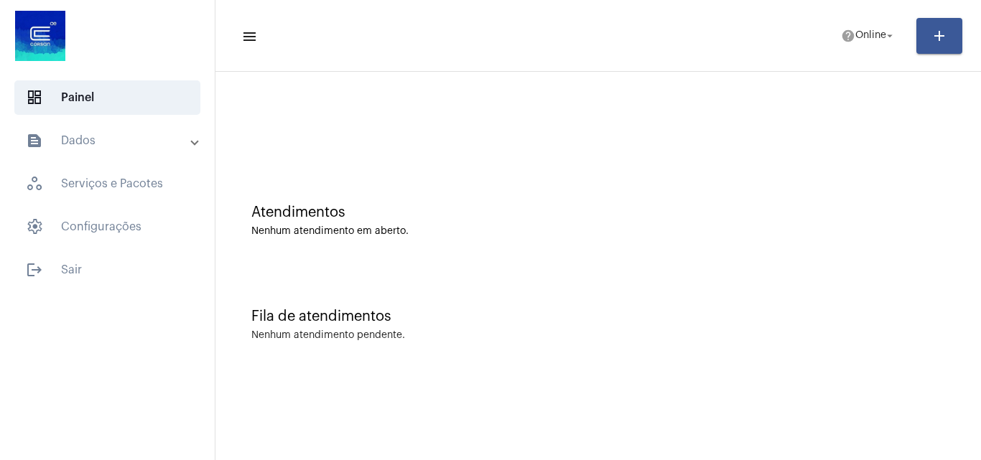
click at [123, 149] on mat-panel-title "text_snippet_outlined Dados" at bounding box center [109, 140] width 166 height 17
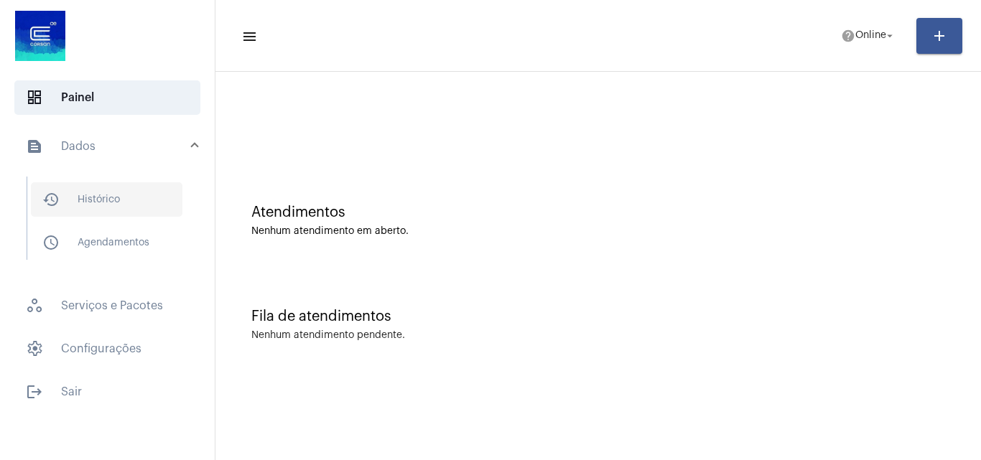
click at [123, 210] on span "history_outlined Histórico" at bounding box center [106, 199] width 151 height 34
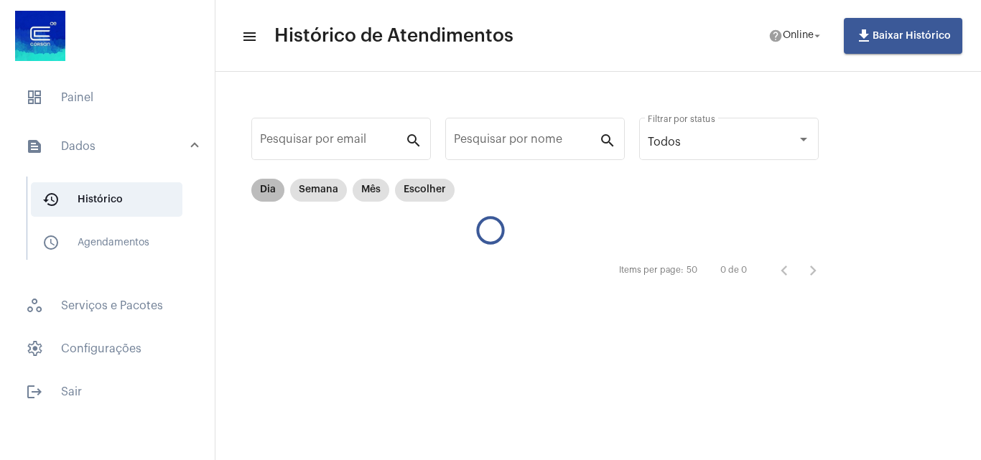
click at [268, 188] on mat-chip "Dia" at bounding box center [267, 190] width 33 height 23
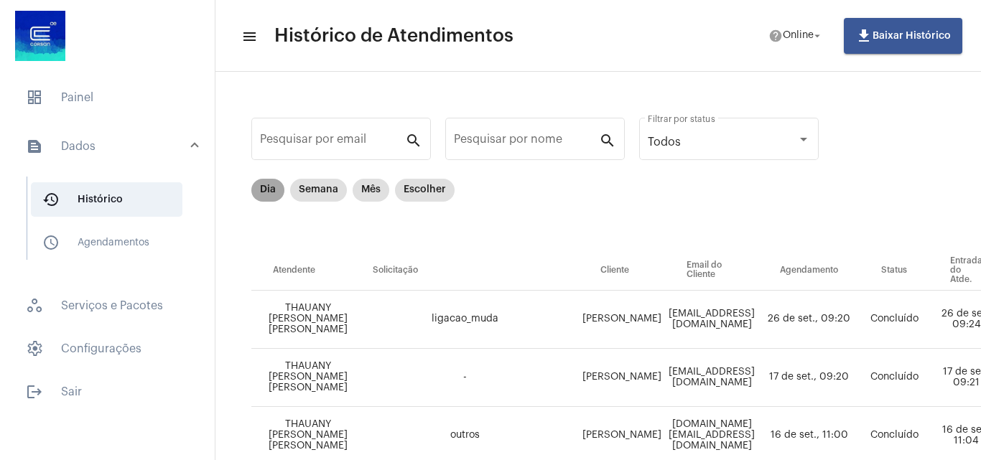
click at [268, 188] on mat-chip "Dia" at bounding box center [267, 190] width 33 height 23
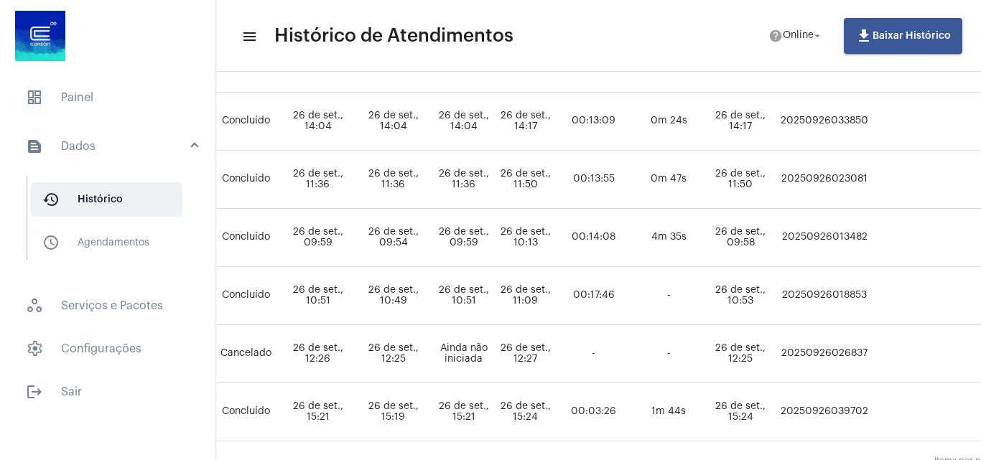
scroll to position [790, 648]
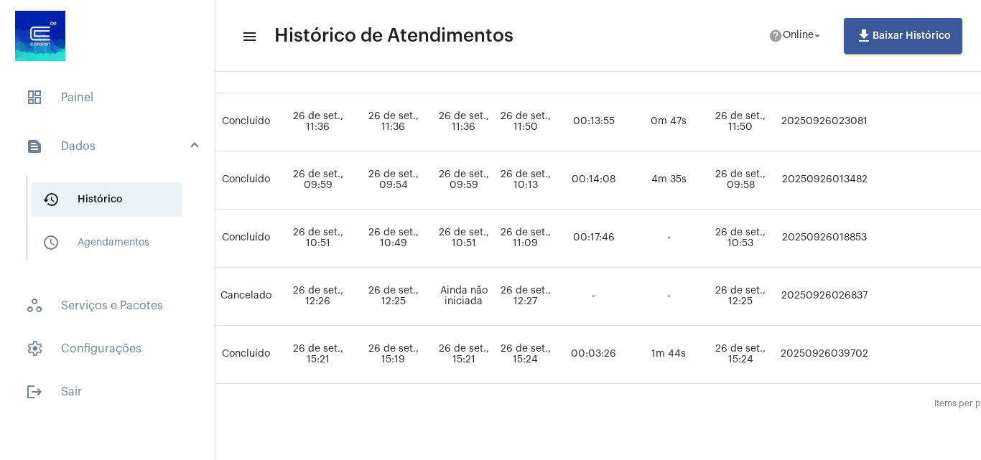
click at [872, 346] on td "20250926039702" at bounding box center [824, 355] width 96 height 58
copy td "20250926039702"
click at [112, 89] on span "dashboard Painel" at bounding box center [107, 97] width 186 height 34
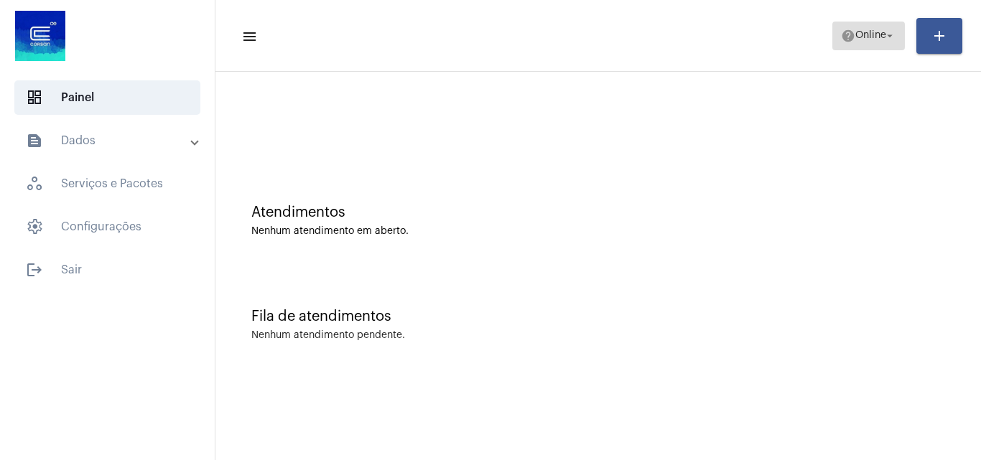
click at [869, 24] on span "help Online arrow_drop_down" at bounding box center [868, 35] width 55 height 26
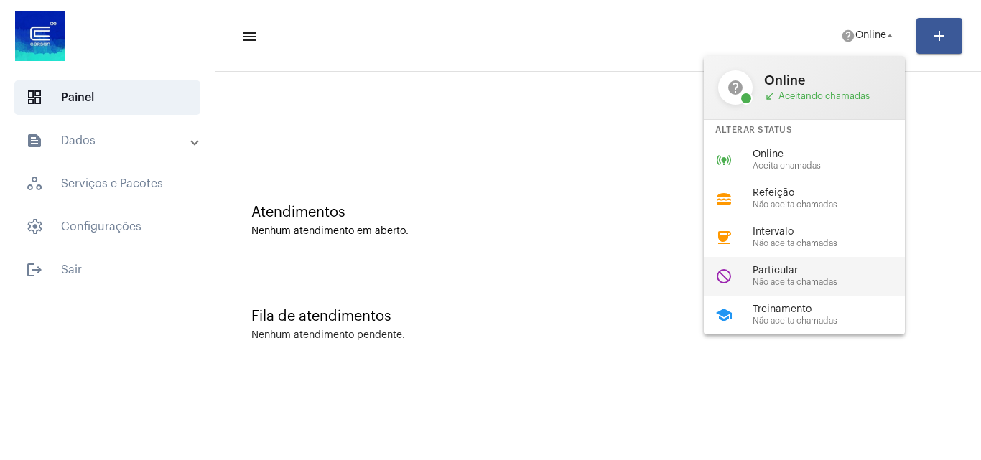
click at [814, 284] on span "Não aceita chamadas" at bounding box center [834, 282] width 164 height 9
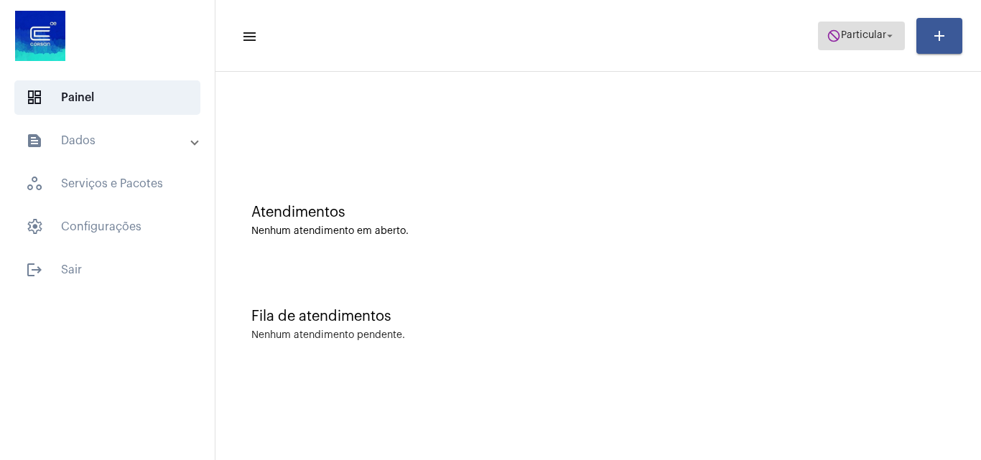
click at [860, 37] on span "Particular" at bounding box center [863, 36] width 45 height 10
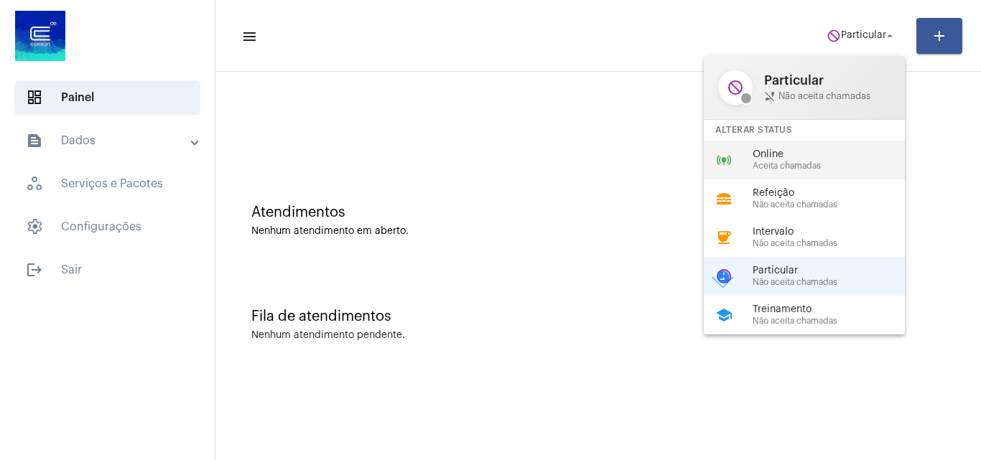
click at [797, 162] on span "Aceita chamadas" at bounding box center [834, 166] width 164 height 9
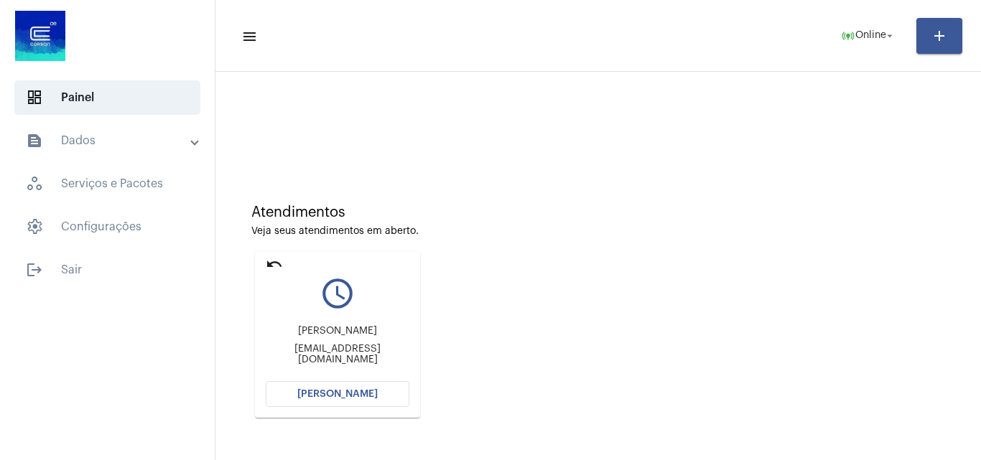
click at [365, 394] on span "[PERSON_NAME]" at bounding box center [337, 394] width 80 height 10
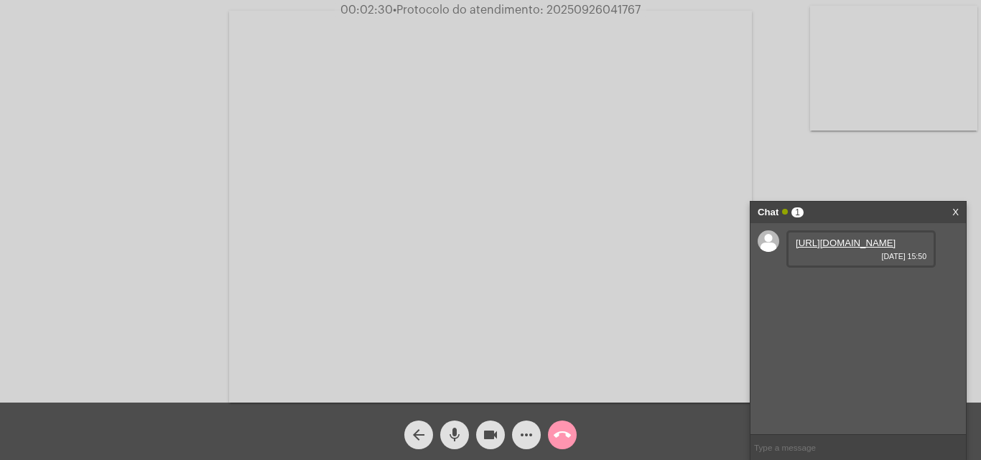
click at [838, 248] on link "[URL][DOMAIN_NAME]" at bounding box center [846, 243] width 100 height 11
click at [848, 289] on link "[URL][DOMAIN_NAME]" at bounding box center [846, 284] width 100 height 11
click at [838, 330] on link "[URL][DOMAIN_NAME]" at bounding box center [846, 325] width 100 height 11
click at [585, 9] on span "• Protocolo do atendimento: 20250926041767" at bounding box center [515, 9] width 248 height 11
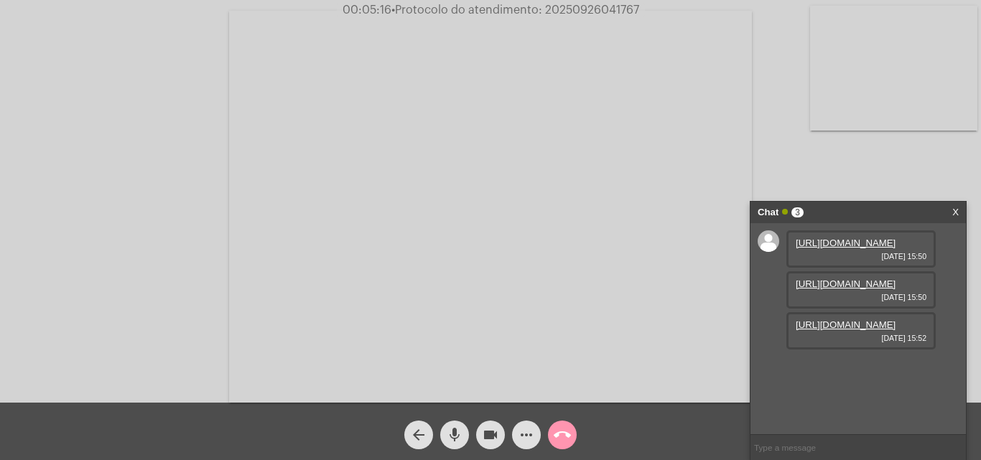
click at [585, 9] on span "• Protocolo do atendimento: 20250926041767" at bounding box center [515, 9] width 248 height 11
copy span "20250926041767"
click at [790, 444] on input "text" at bounding box center [857, 447] width 215 height 25
click at [566, 436] on mat-icon "call_end" at bounding box center [562, 434] width 17 height 17
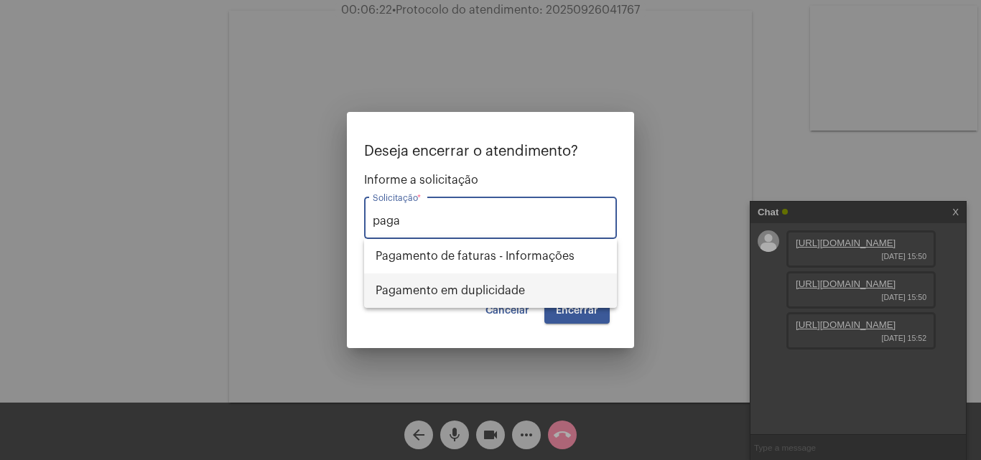
click at [503, 292] on span "Pagamento em duplicidade" at bounding box center [491, 291] width 230 height 34
type input "Pagamento em duplicidade"
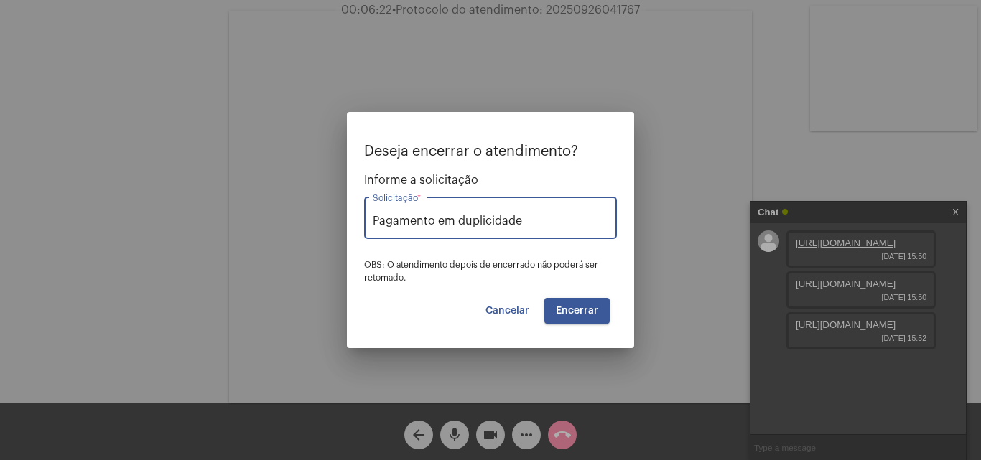
click at [576, 309] on span "Encerrar" at bounding box center [577, 311] width 42 height 10
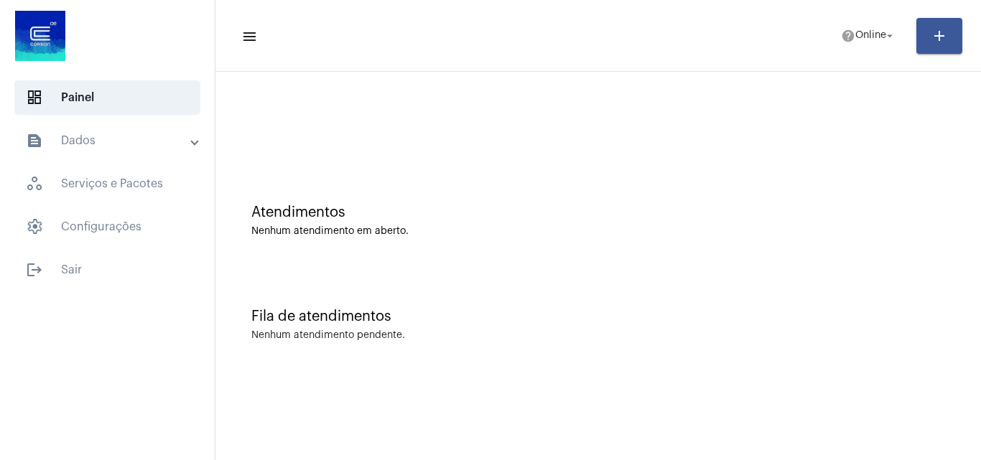
click at [857, 52] on mat-toolbar-row "menu help Online arrow_drop_down add" at bounding box center [597, 36] width 765 height 46
click at [864, 39] on span "Online" at bounding box center [870, 36] width 31 height 10
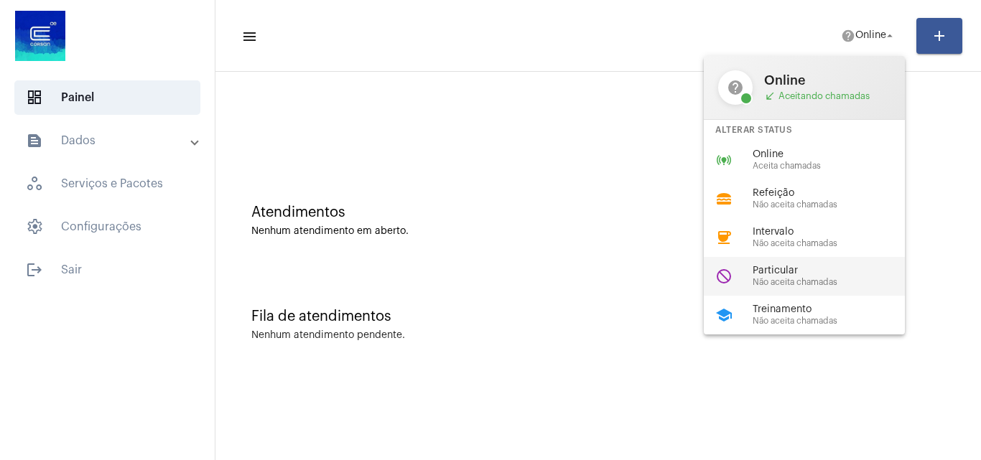
click at [780, 268] on span "Particular" at bounding box center [834, 271] width 164 height 11
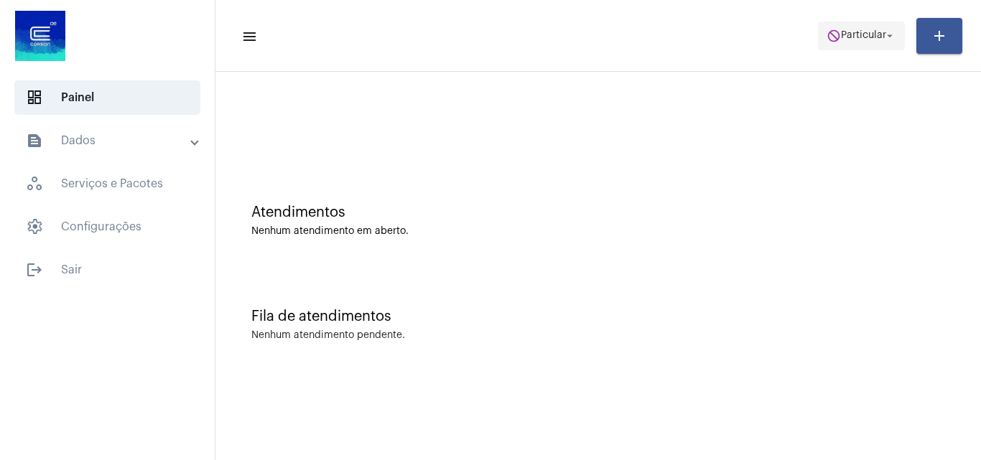
click at [849, 35] on span "Particular" at bounding box center [863, 36] width 45 height 10
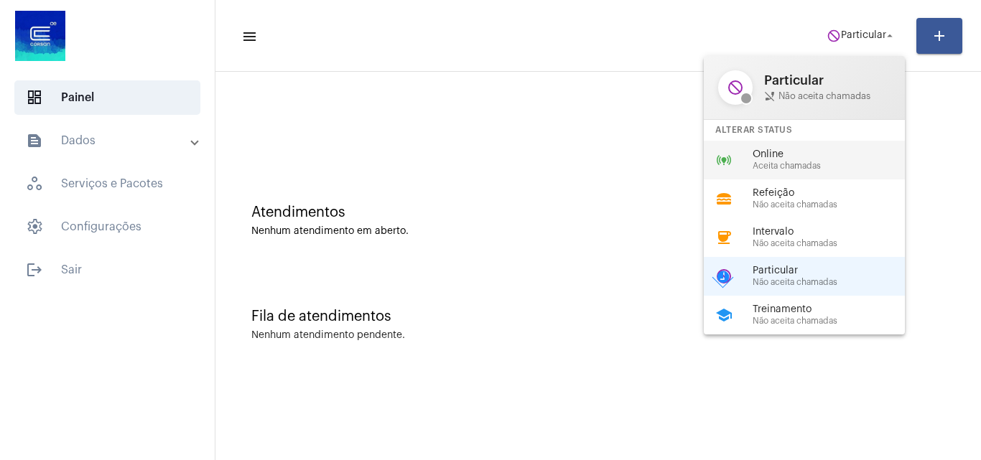
click at [773, 177] on div "online_prediction Online Aceita chamadas" at bounding box center [816, 160] width 224 height 39
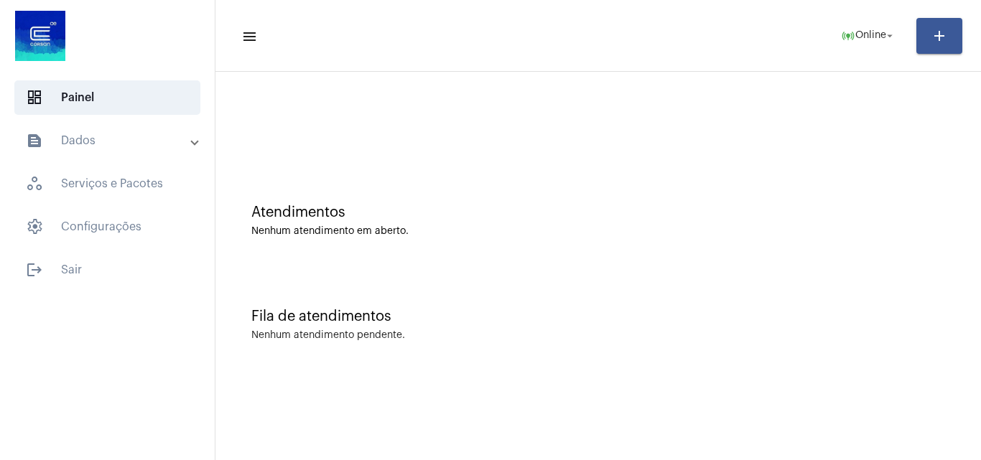
click at [129, 145] on mat-panel-title "text_snippet_outlined Dados" at bounding box center [109, 140] width 166 height 17
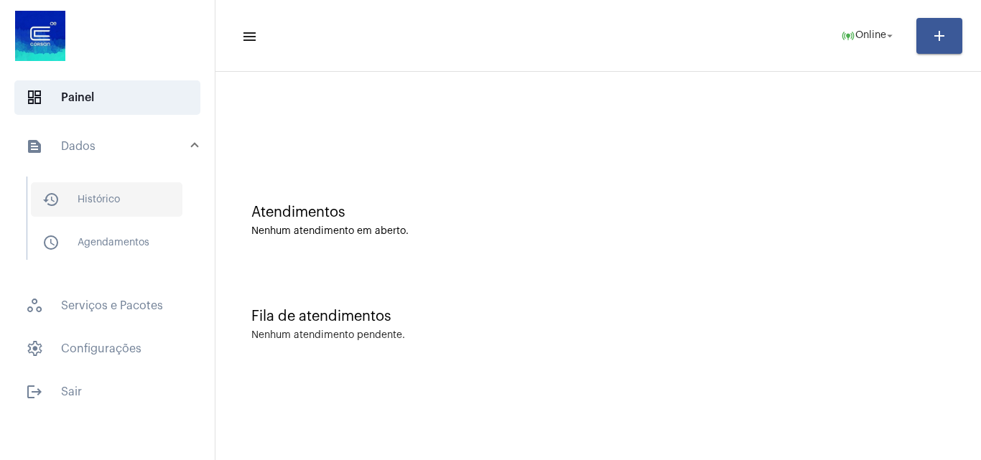
click at [126, 185] on span "history_outlined Histórico" at bounding box center [106, 199] width 151 height 34
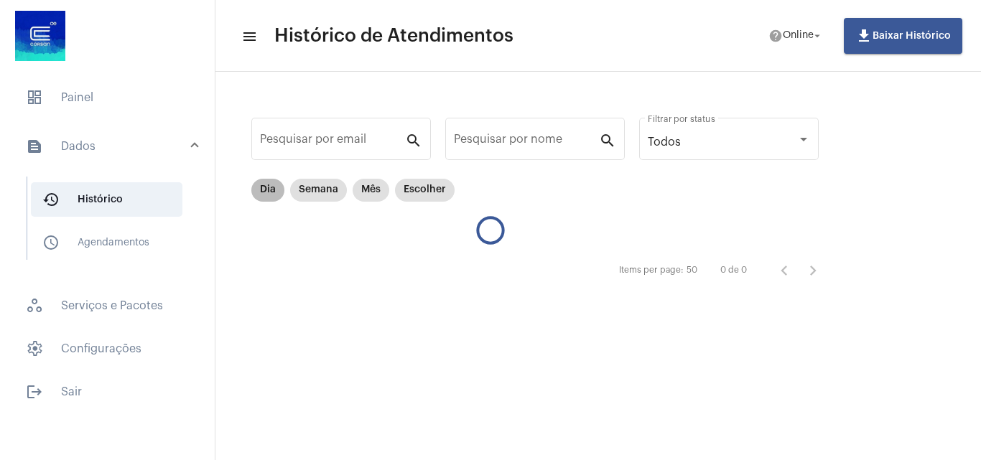
click at [266, 190] on mat-chip "Dia" at bounding box center [267, 190] width 33 height 23
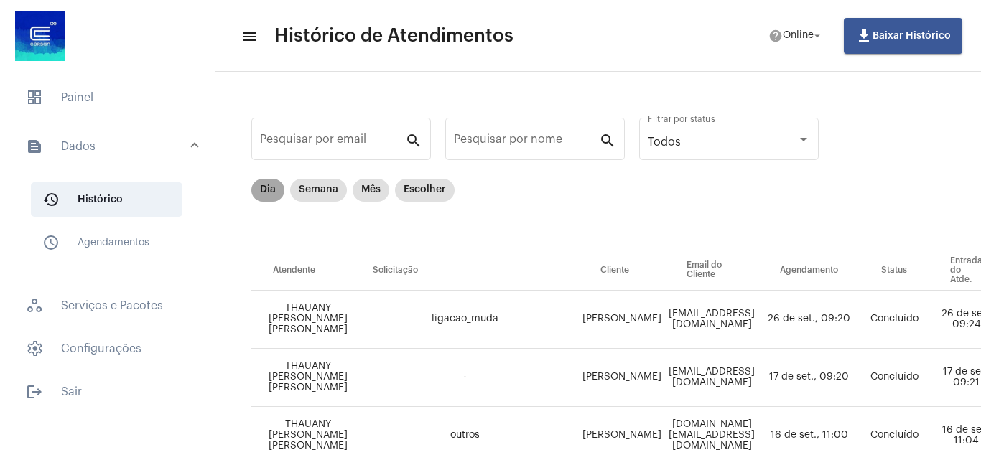
click at [257, 186] on mat-chip "Dia" at bounding box center [267, 190] width 33 height 23
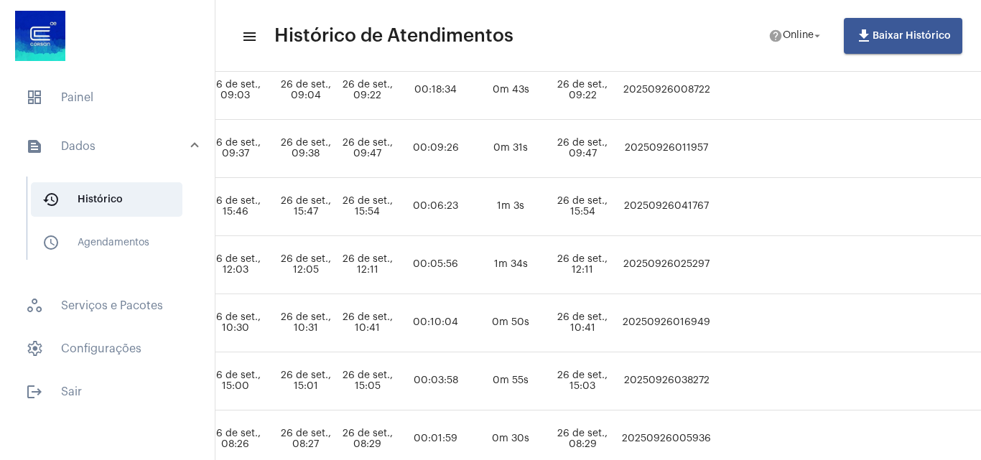
scroll to position [287, 916]
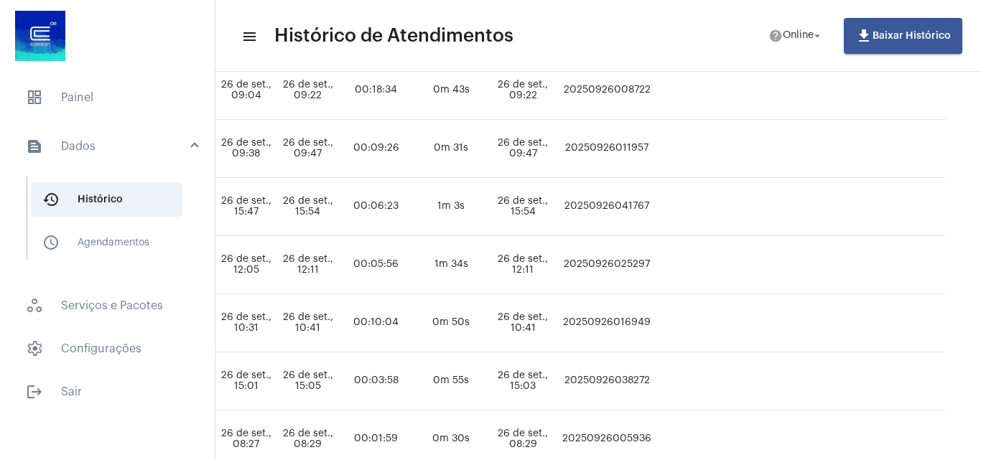
click at [612, 149] on td "20250926011957" at bounding box center [607, 149] width 96 height 58
copy td "20250926011957"
click at [85, 108] on span "dashboard Painel" at bounding box center [107, 97] width 186 height 34
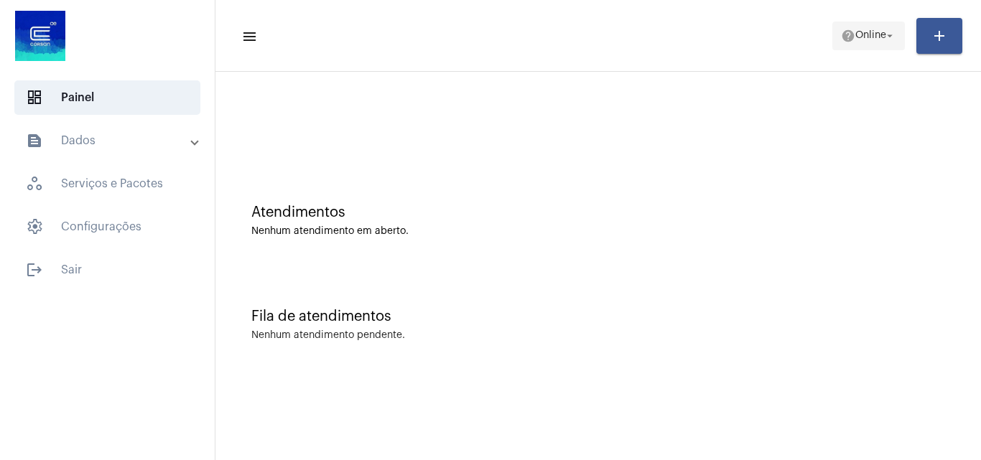
click at [859, 34] on span "Online" at bounding box center [870, 36] width 31 height 10
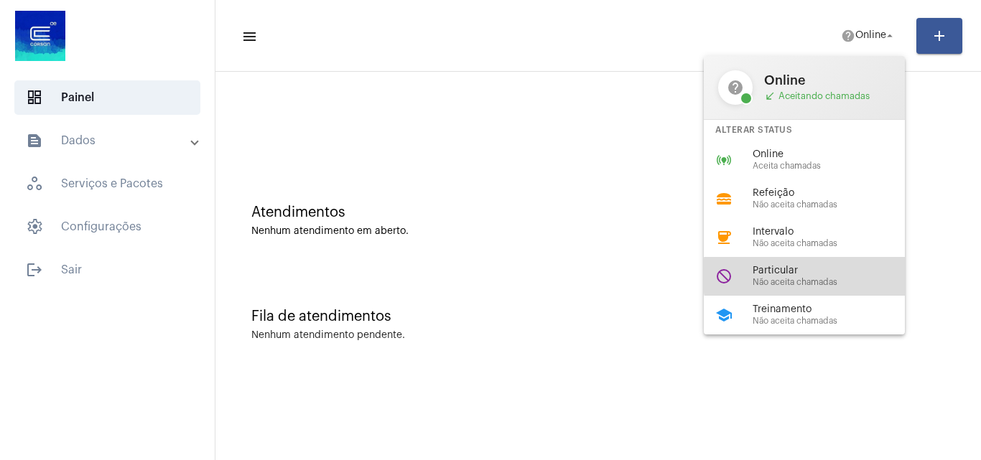
click at [813, 276] on span "Particular" at bounding box center [834, 271] width 164 height 11
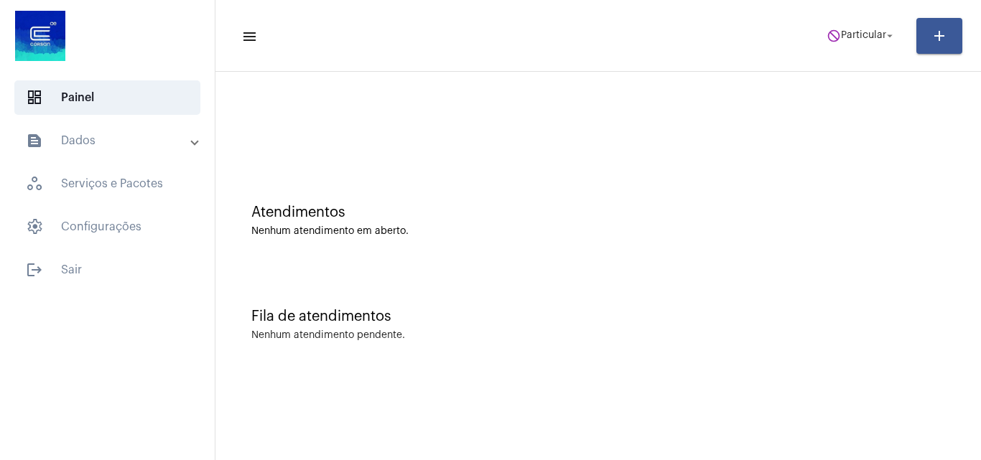
click at [834, 19] on mat-toolbar-row "menu do_not_disturb Particular arrow_drop_down add" at bounding box center [597, 36] width 765 height 46
click at [861, 25] on span "do_not_disturb Particular arrow_drop_down" at bounding box center [861, 35] width 70 height 26
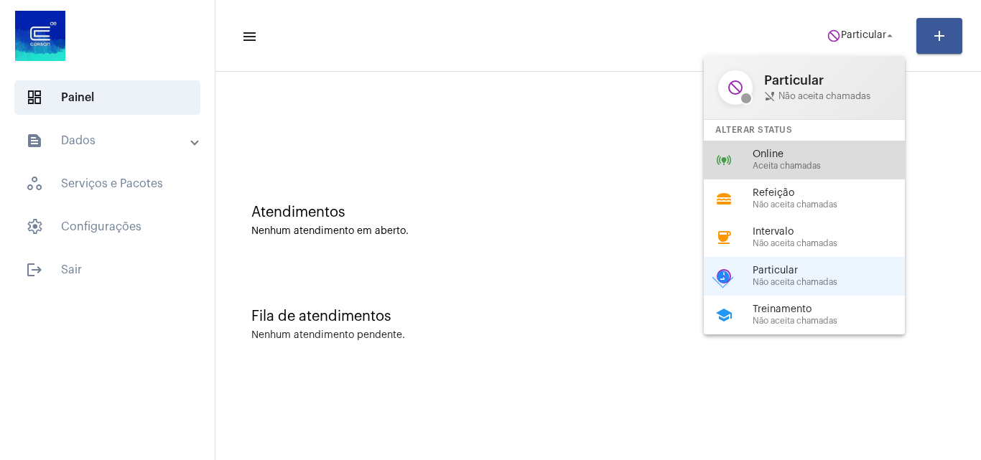
click at [775, 154] on span "Online" at bounding box center [834, 154] width 164 height 11
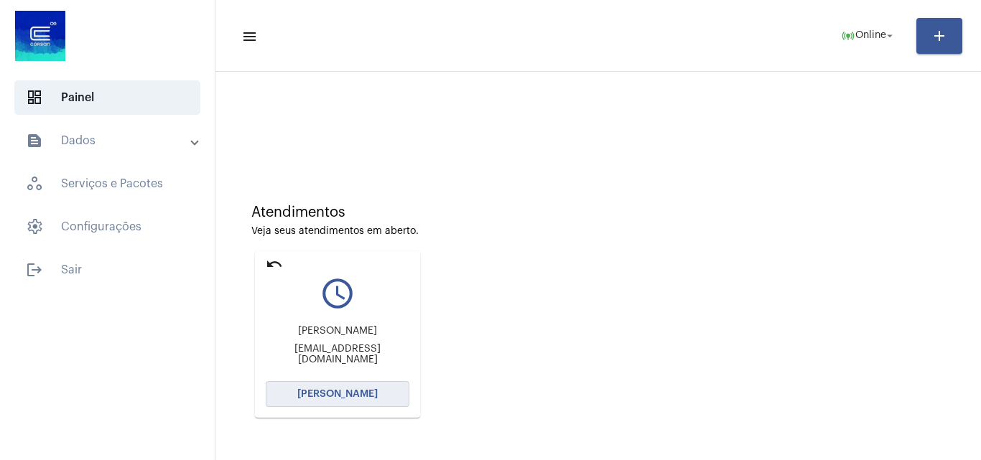
click at [377, 392] on button "[PERSON_NAME]" at bounding box center [338, 394] width 144 height 26
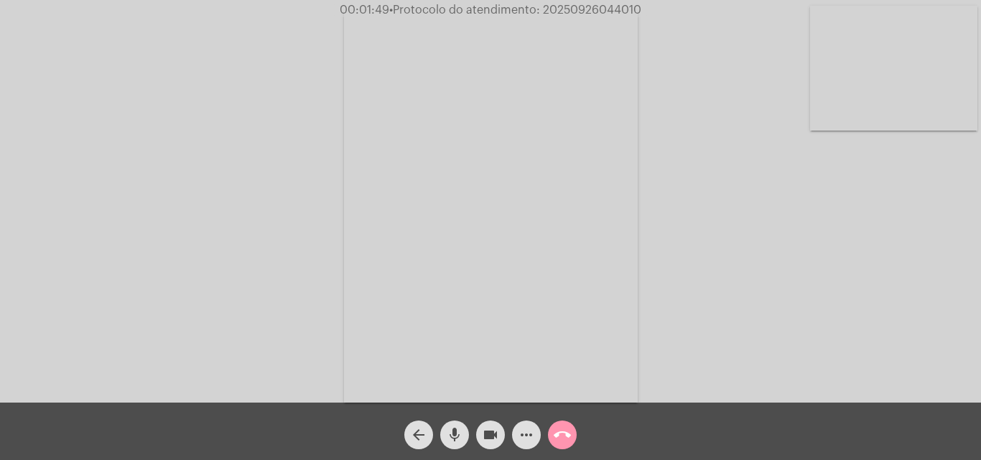
click at [661, 170] on div "Acessando Câmera e Microfone..." at bounding box center [490, 205] width 978 height 403
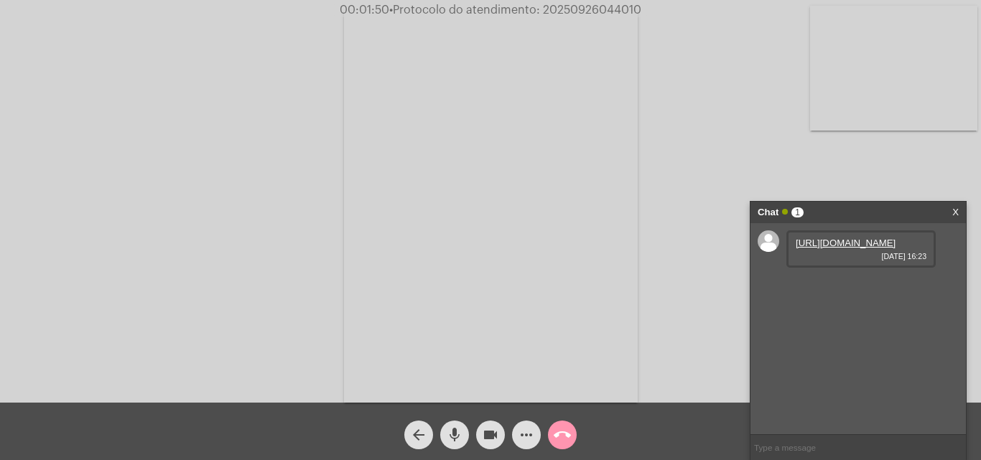
click at [883, 248] on link "[URL][DOMAIN_NAME]" at bounding box center [846, 243] width 100 height 11
click at [875, 248] on link "[URL][DOMAIN_NAME]" at bounding box center [846, 243] width 100 height 11
click at [847, 289] on link "[URL][DOMAIN_NAME]" at bounding box center [846, 284] width 100 height 11
click at [820, 330] on link "[URL][DOMAIN_NAME]" at bounding box center [846, 325] width 100 height 11
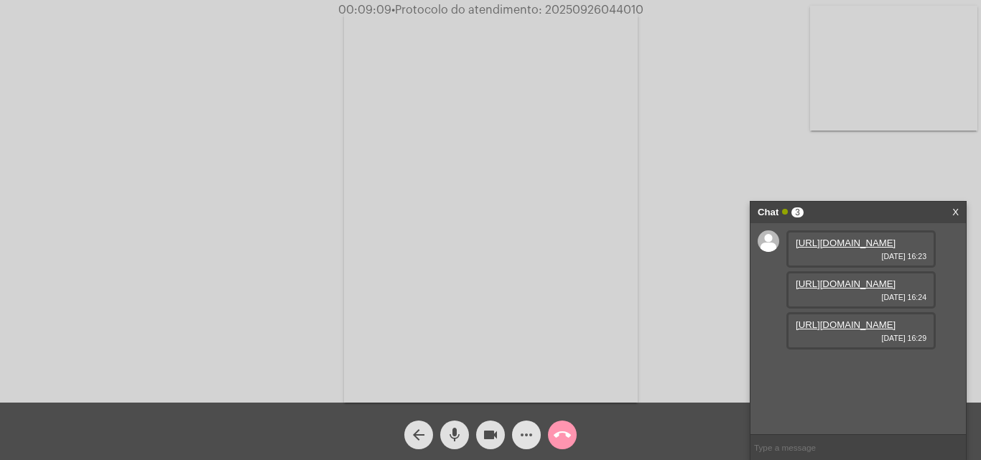
click at [532, 429] on mat-icon "more_horiz" at bounding box center [526, 434] width 17 height 17
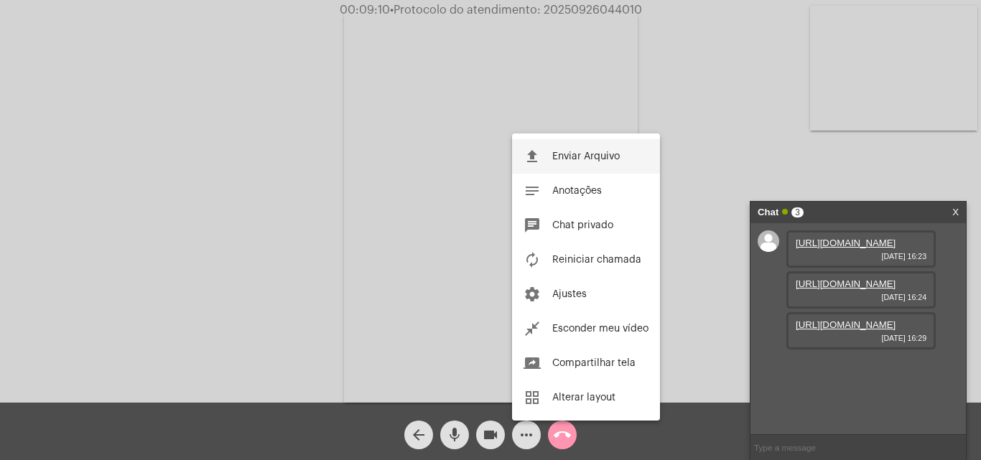
click at [607, 156] on span "Enviar Arquivo" at bounding box center [585, 156] width 67 height 10
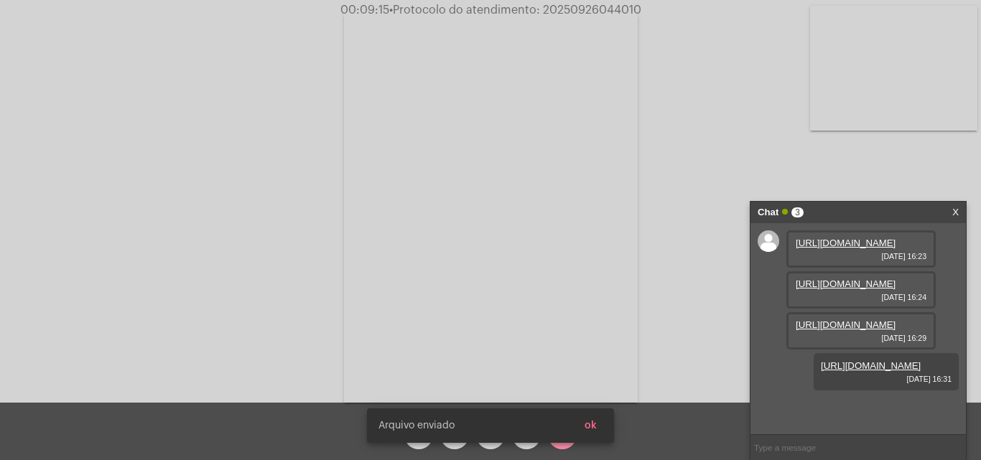
scroll to position [0, 0]
click at [882, 248] on link "[URL][DOMAIN_NAME]" at bounding box center [846, 243] width 100 height 11
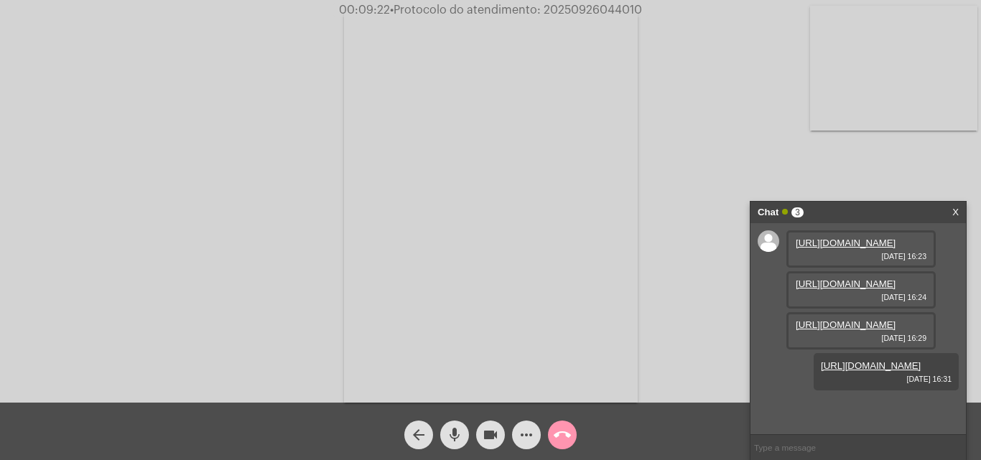
scroll to position [85, 0]
click at [842, 320] on link "[URL][DOMAIN_NAME]" at bounding box center [846, 325] width 100 height 11
click at [841, 409] on link "[URL][DOMAIN_NAME]" at bounding box center [846, 406] width 100 height 11
click at [617, 10] on span "• Protocolo do atendimento: 20250926044010" at bounding box center [515, 9] width 252 height 11
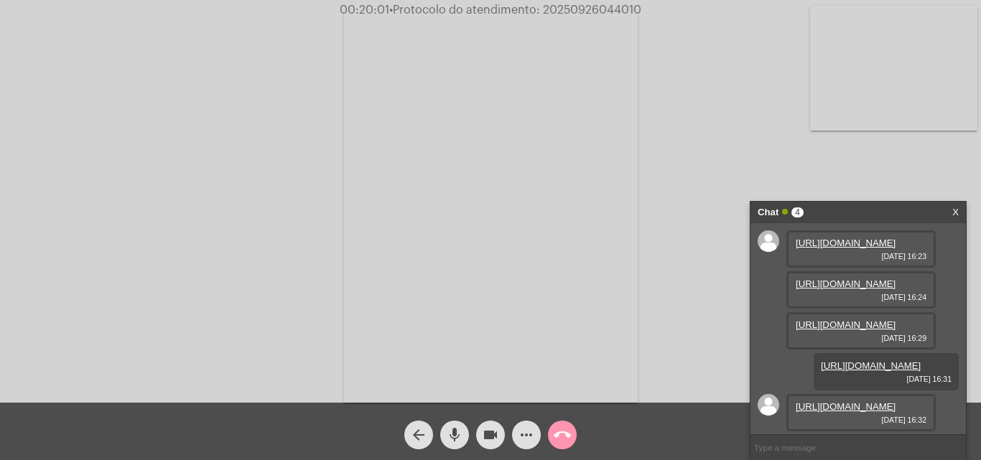
click at [617, 10] on span "• Protocolo do atendimento: 20250926044010" at bounding box center [515, 9] width 252 height 11
copy span "20250926044010"
click at [562, 439] on mat-icon "call_end" at bounding box center [562, 434] width 17 height 17
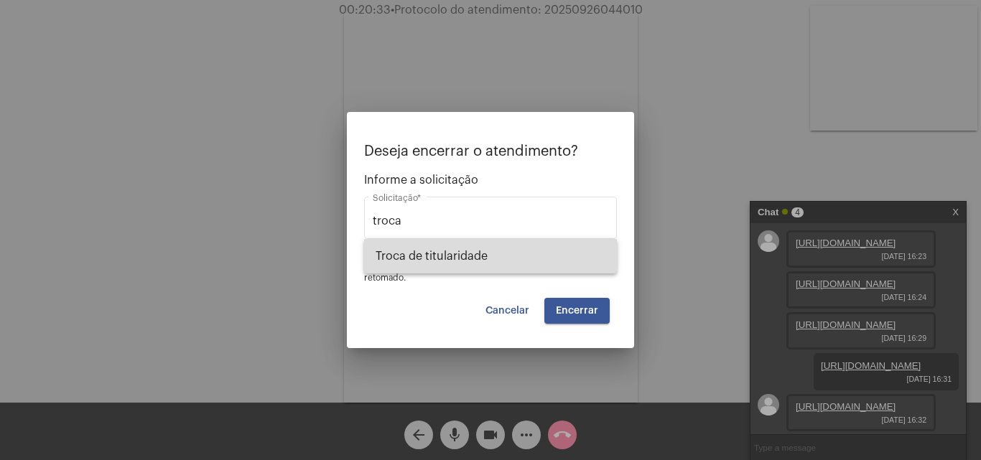
click at [533, 262] on span "Troca de titularidade" at bounding box center [491, 256] width 230 height 34
type input "Troca de titularidade"
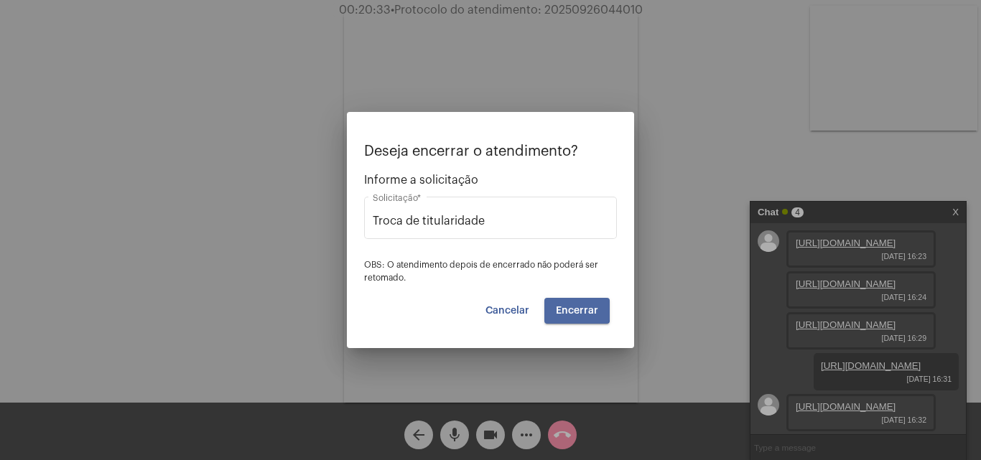
click at [559, 300] on button "Encerrar" at bounding box center [576, 311] width 65 height 26
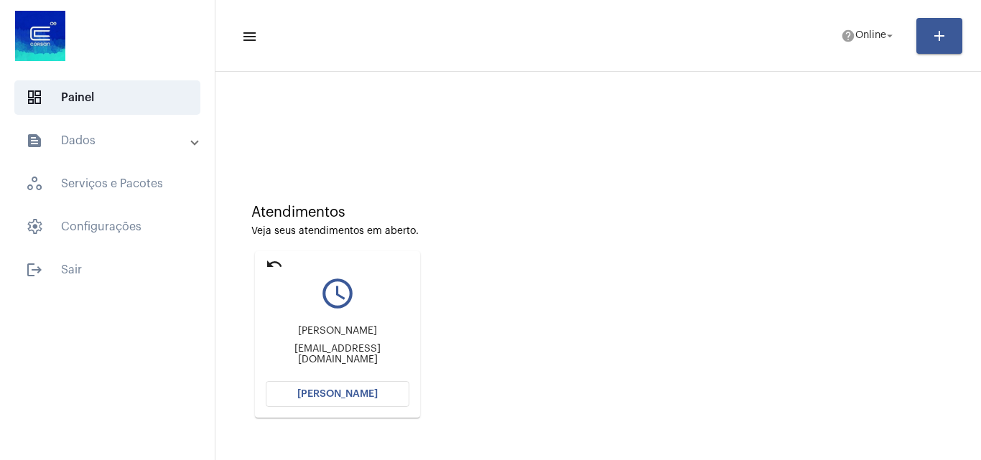
click at [141, 161] on mat-accordion "text_snippet_outlined Dados history_outlined Histórico schedule_outlined Agenda…" at bounding box center [107, 183] width 215 height 121
click at [131, 154] on mat-expansion-panel-header "text_snippet_outlined Dados" at bounding box center [112, 140] width 206 height 34
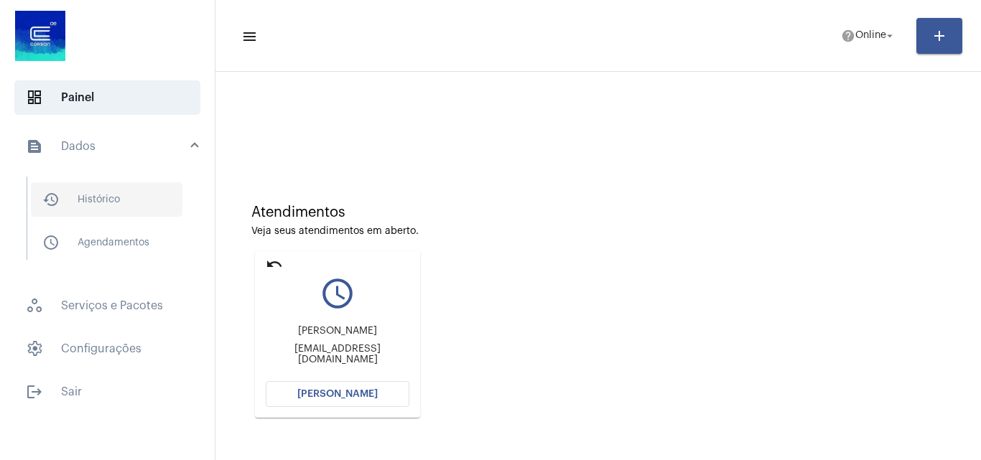
click at [133, 191] on span "history_outlined Histórico" at bounding box center [106, 199] width 151 height 34
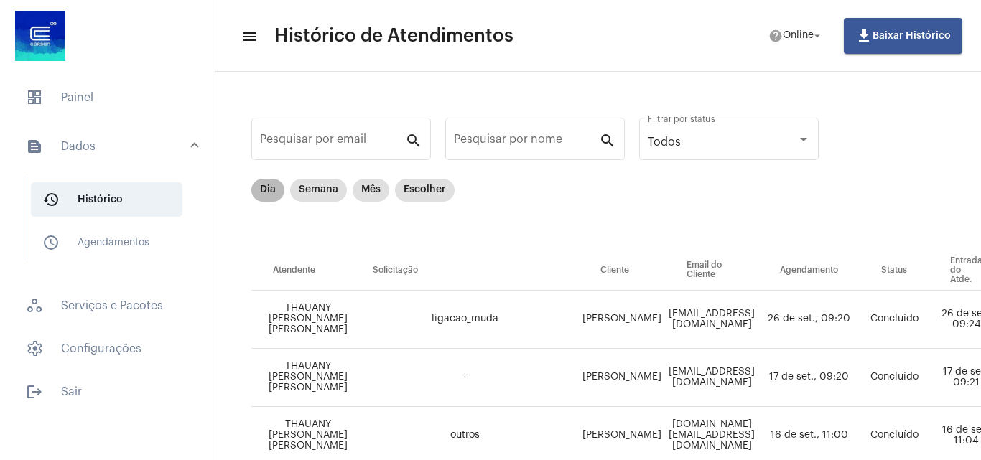
click at [268, 189] on mat-chip "Dia" at bounding box center [267, 190] width 33 height 23
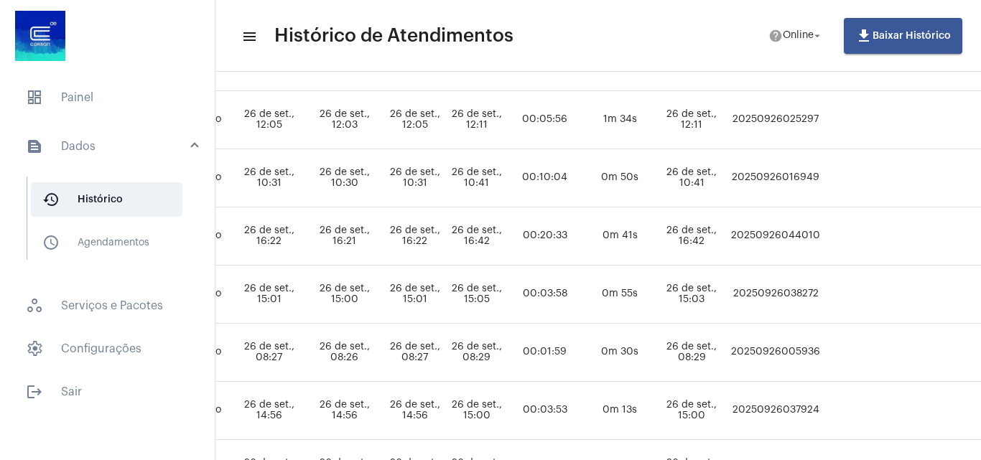
scroll to position [432, 793]
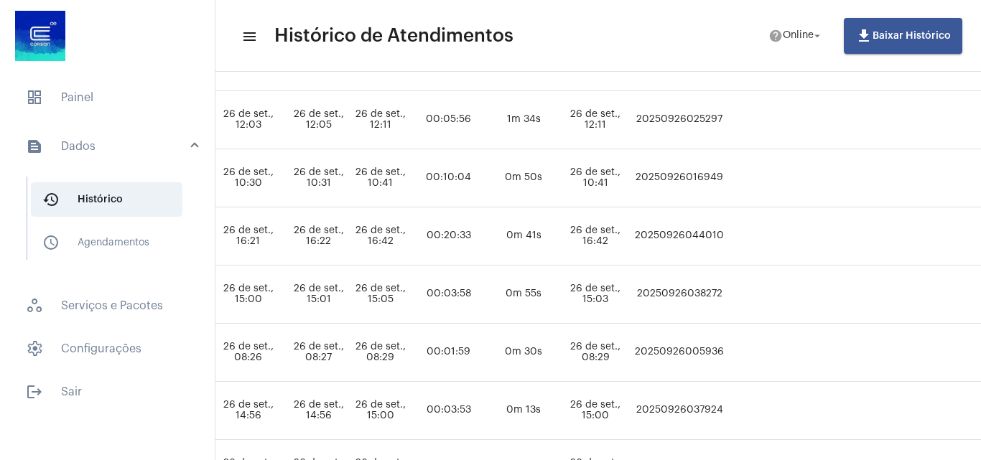
click at [727, 235] on td "20250926044010" at bounding box center [679, 236] width 96 height 58
copy td "20250926044010"
click at [96, 103] on span "dashboard Painel" at bounding box center [107, 97] width 186 height 34
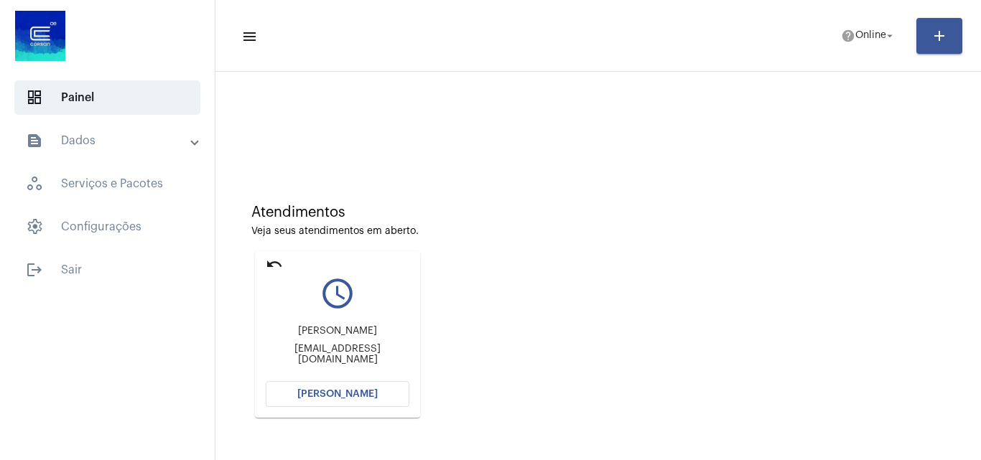
click at [343, 377] on div "[PERSON_NAME] [EMAIL_ADDRESS][DOMAIN_NAME]" at bounding box center [338, 345] width 144 height 65
click at [355, 398] on span "[PERSON_NAME]" at bounding box center [337, 394] width 80 height 10
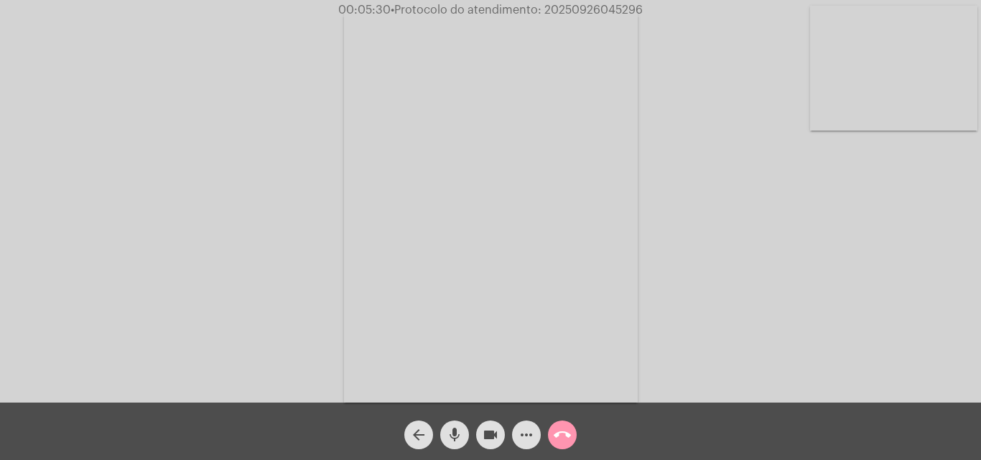
click at [526, 437] on mat-icon "more_horiz" at bounding box center [526, 434] width 17 height 17
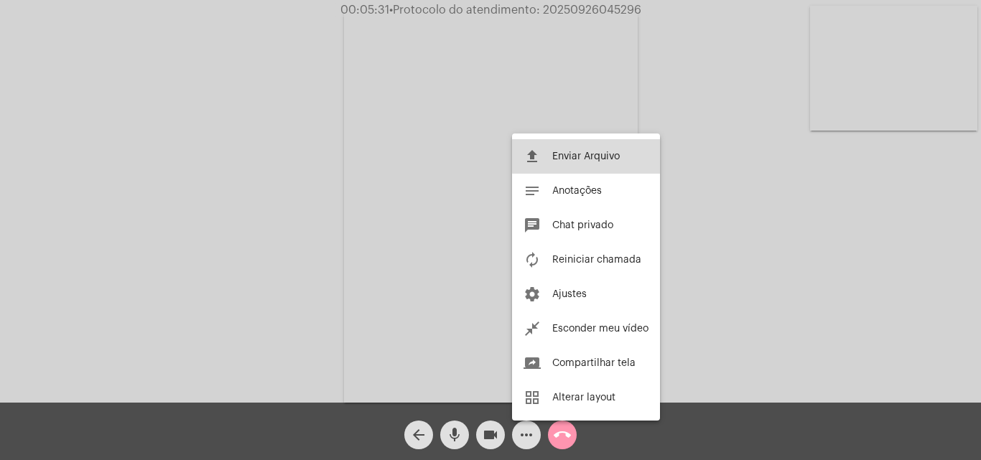
click at [613, 156] on span "Enviar Arquivo" at bounding box center [585, 156] width 67 height 10
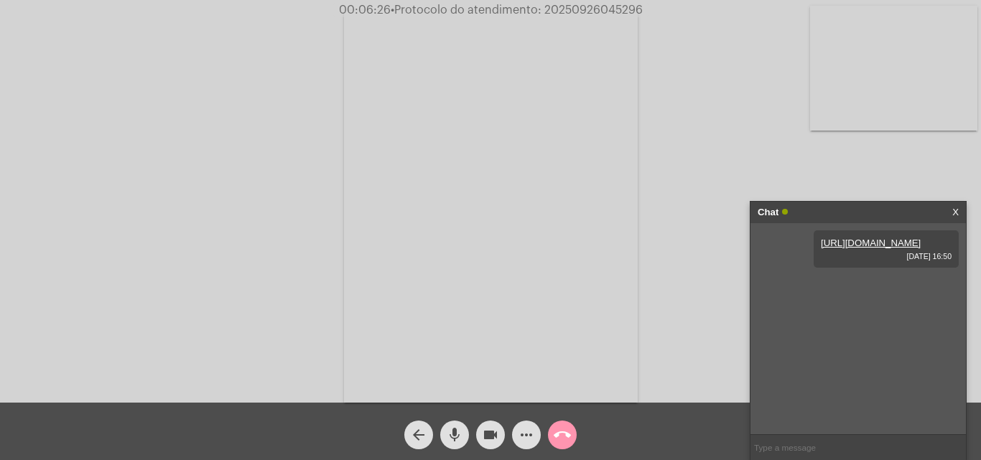
click at [619, 14] on span "• Protocolo do atendimento: 20250926045296" at bounding box center [517, 9] width 252 height 11
copy span "20250926045296"
click at [938, 65] on video at bounding box center [893, 68] width 167 height 125
click at [640, 340] on video at bounding box center [622, 205] width 523 height 392
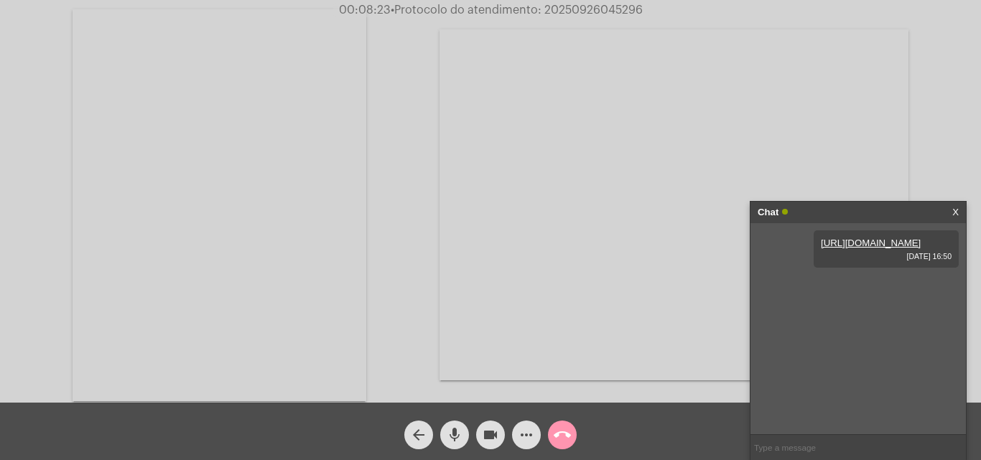
click at [625, 238] on video at bounding box center [673, 204] width 469 height 351
click at [235, 258] on video at bounding box center [180, 205] width 167 height 223
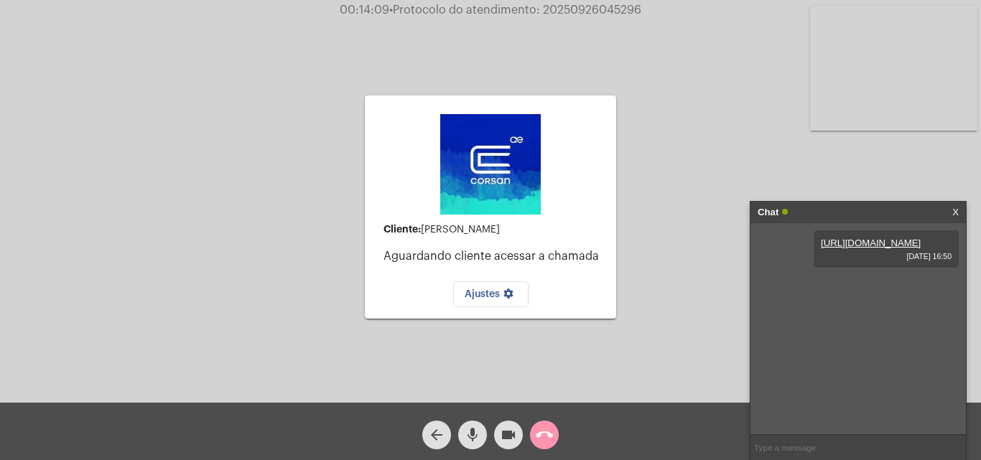
click at [544, 430] on mat-icon "call_end" at bounding box center [544, 434] width 17 height 17
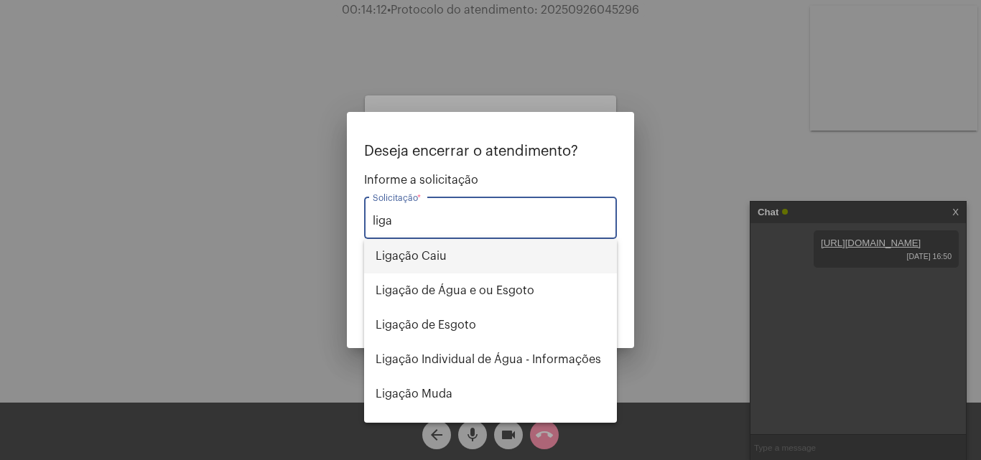
click at [537, 258] on span "Ligação Caiu" at bounding box center [491, 256] width 230 height 34
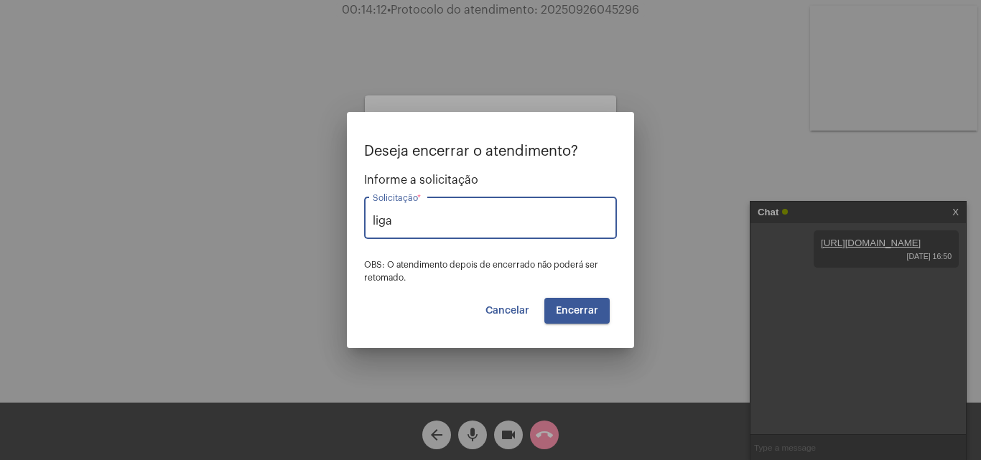
type input "Ligação Caiu"
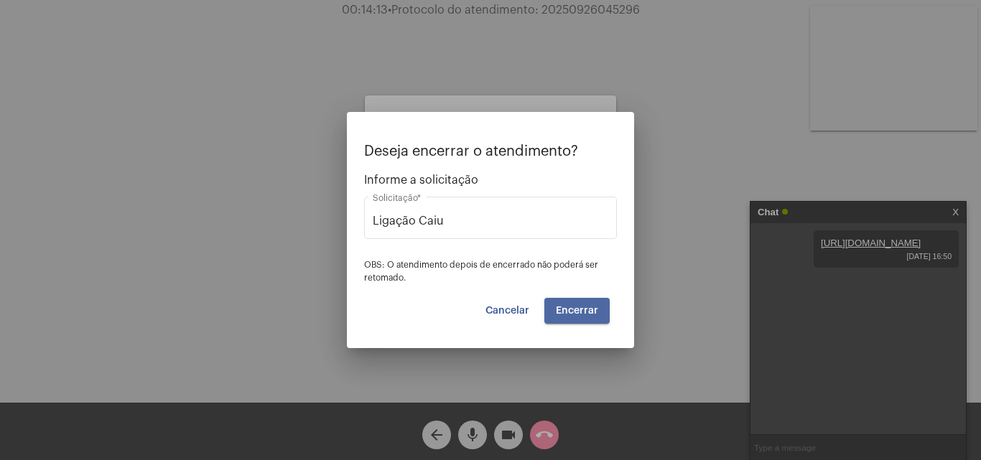
click at [585, 309] on span "Encerrar" at bounding box center [577, 311] width 42 height 10
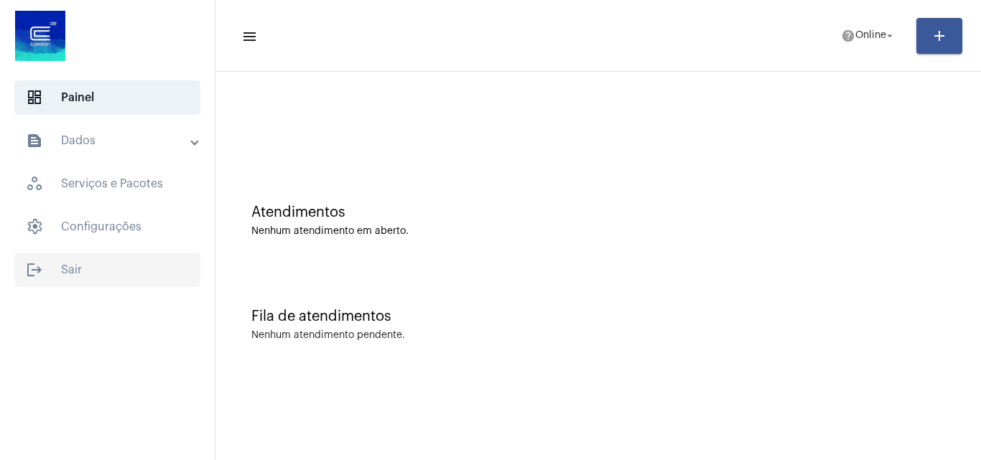
click at [88, 280] on span "logout Sair" at bounding box center [107, 270] width 186 height 34
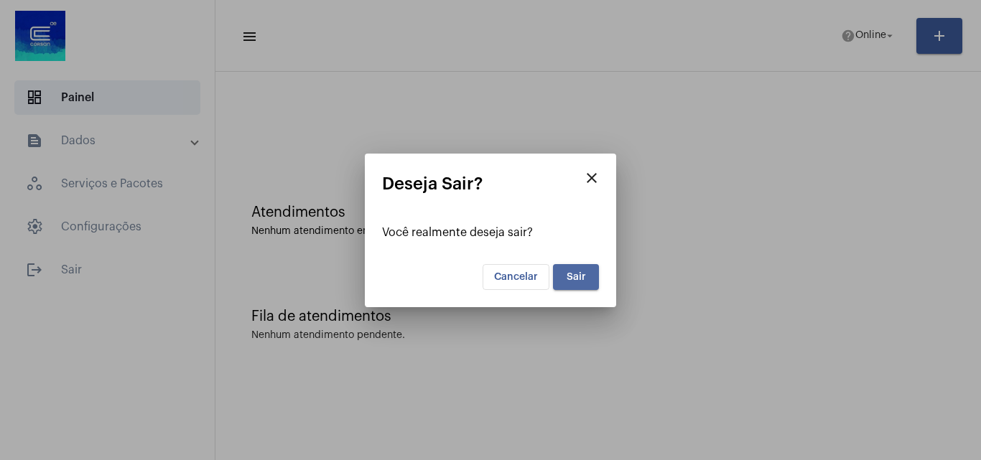
click at [572, 279] on span "Sair" at bounding box center [575, 277] width 19 height 10
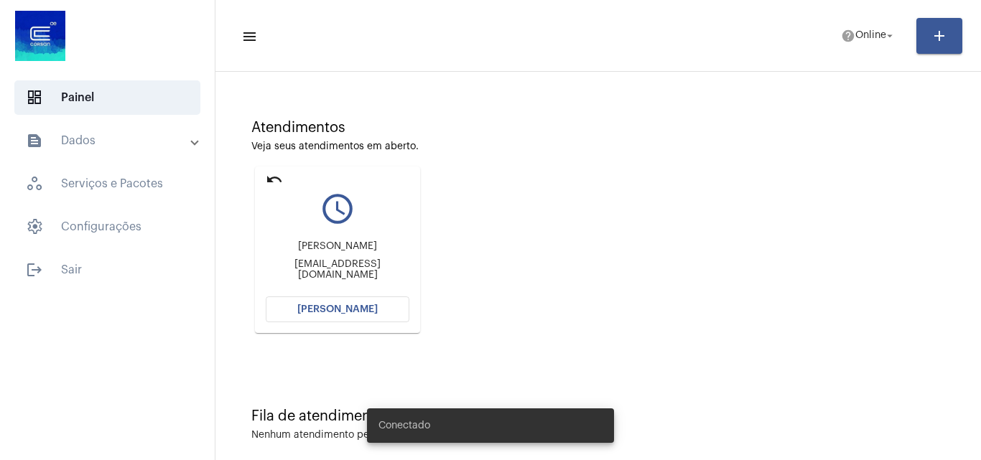
scroll to position [101, 0]
